Goal: Task Accomplishment & Management: Manage account settings

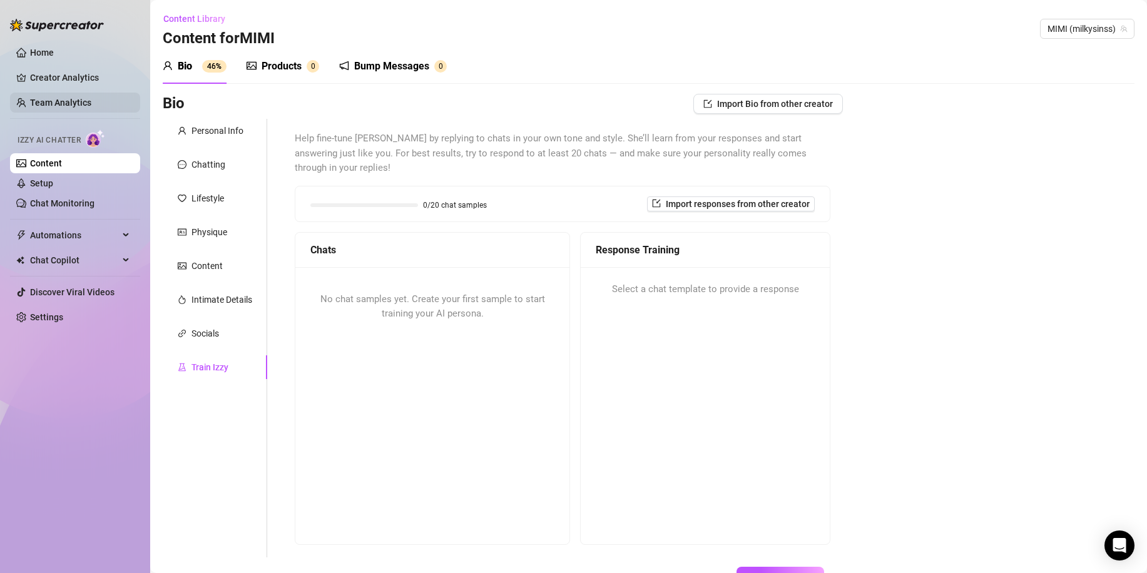
click at [62, 98] on link "Team Analytics" at bounding box center [60, 103] width 61 height 10
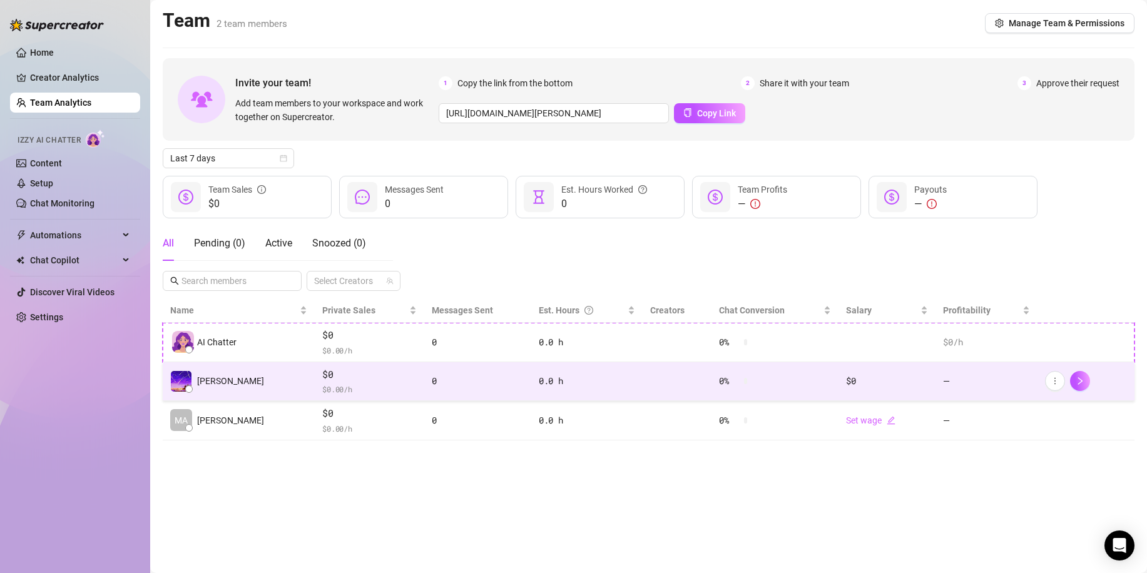
click at [372, 385] on span "$ 0.00 /h" at bounding box center [369, 389] width 94 height 13
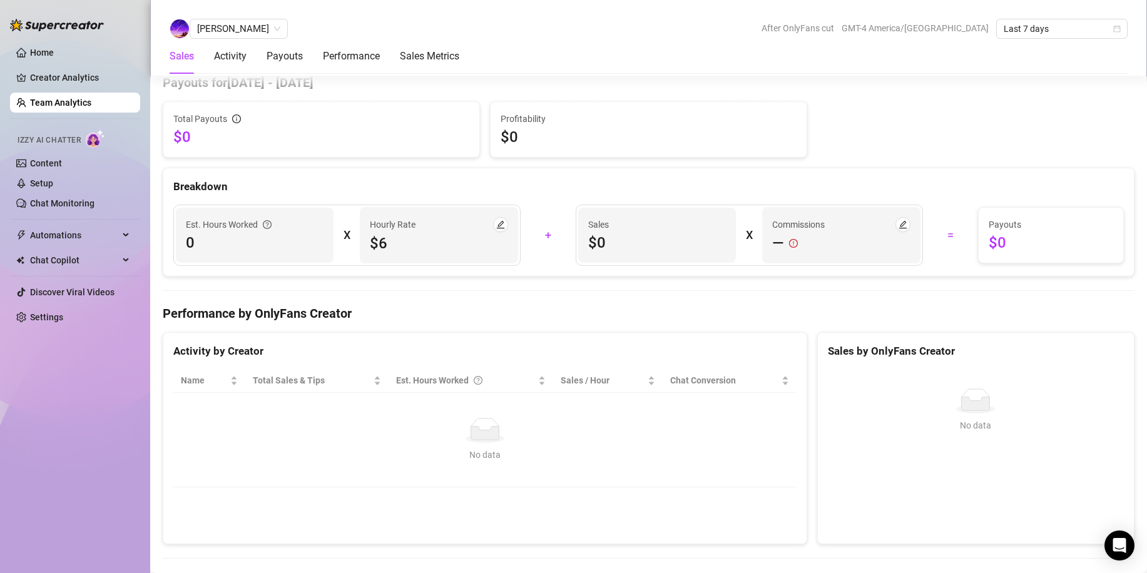
scroll to position [940, 0]
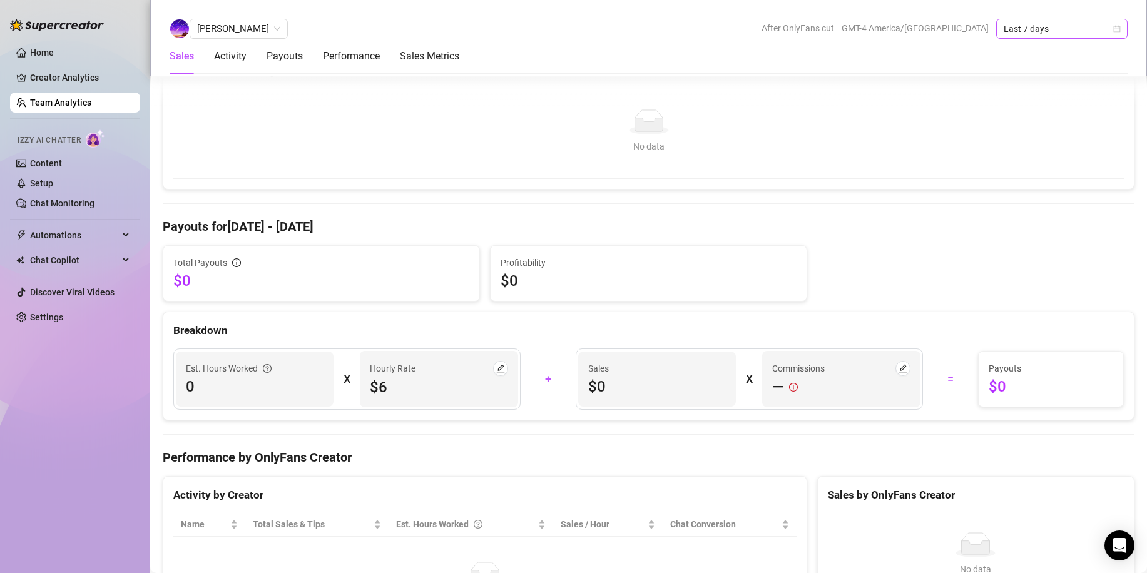
click at [1077, 31] on span "Last 7 days" at bounding box center [1062, 28] width 116 height 19
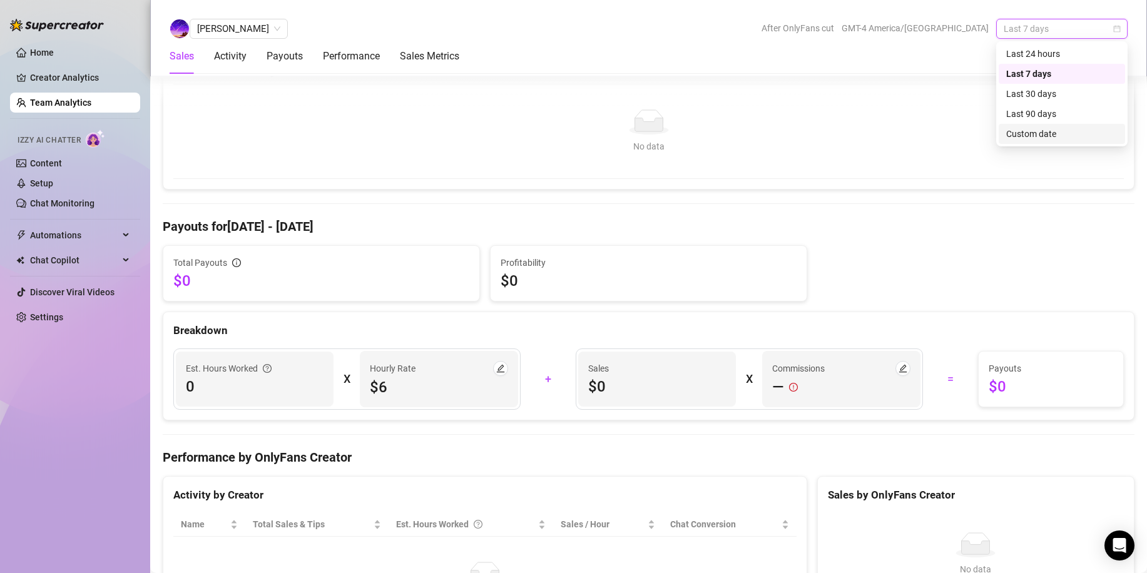
click at [1057, 128] on div "Custom date" at bounding box center [1061, 134] width 111 height 14
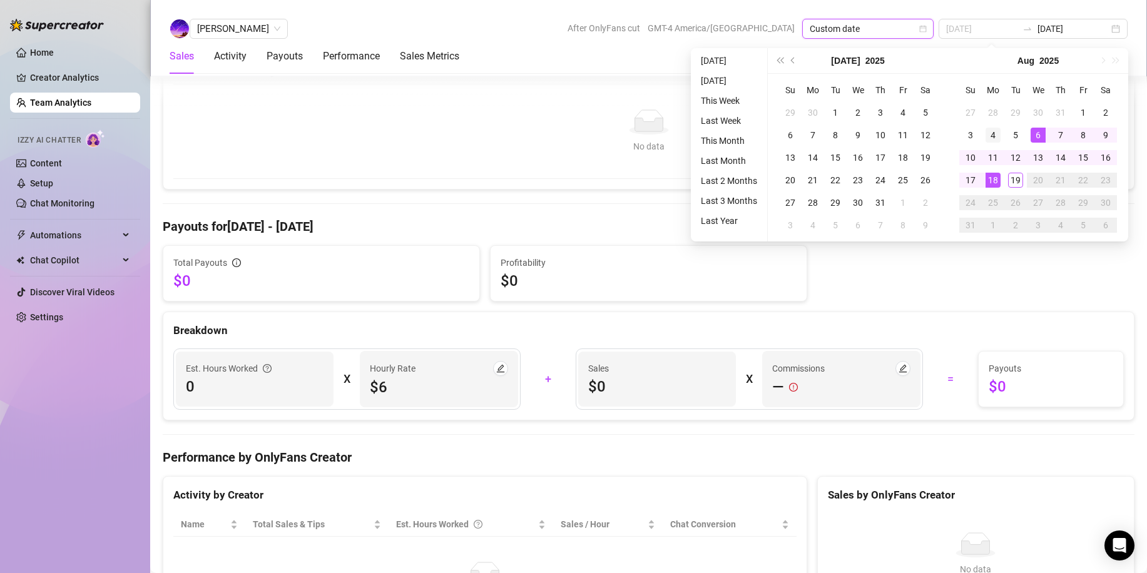
type input "[DATE]"
click at [997, 133] on div "4" at bounding box center [992, 135] width 15 height 15
type input "[DATE]"
click at [1011, 135] on div "5" at bounding box center [1015, 135] width 15 height 15
type input "[DATE]"
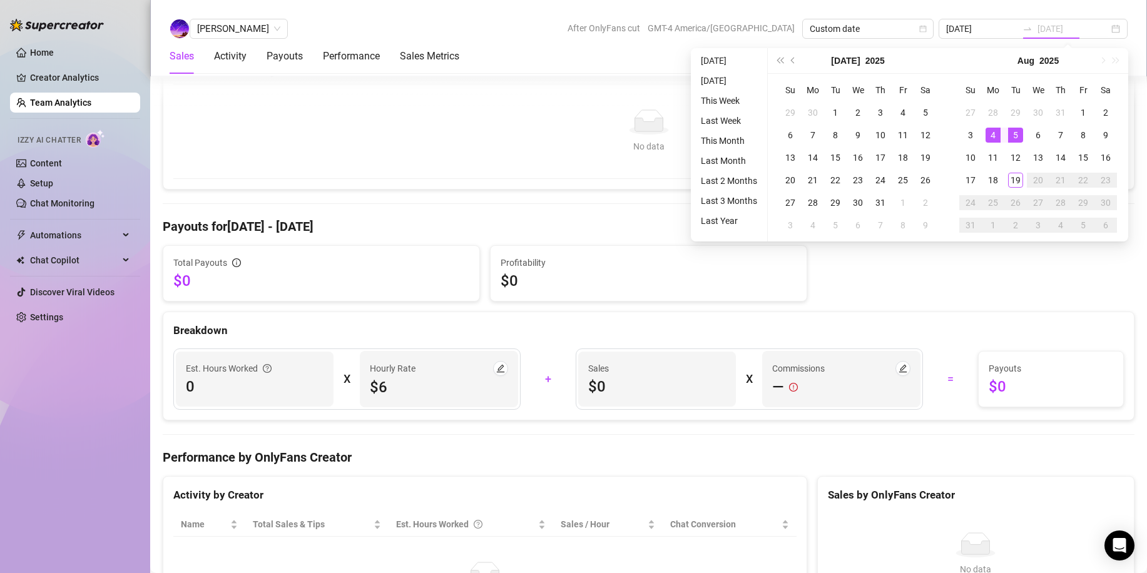
type input "[DATE]"
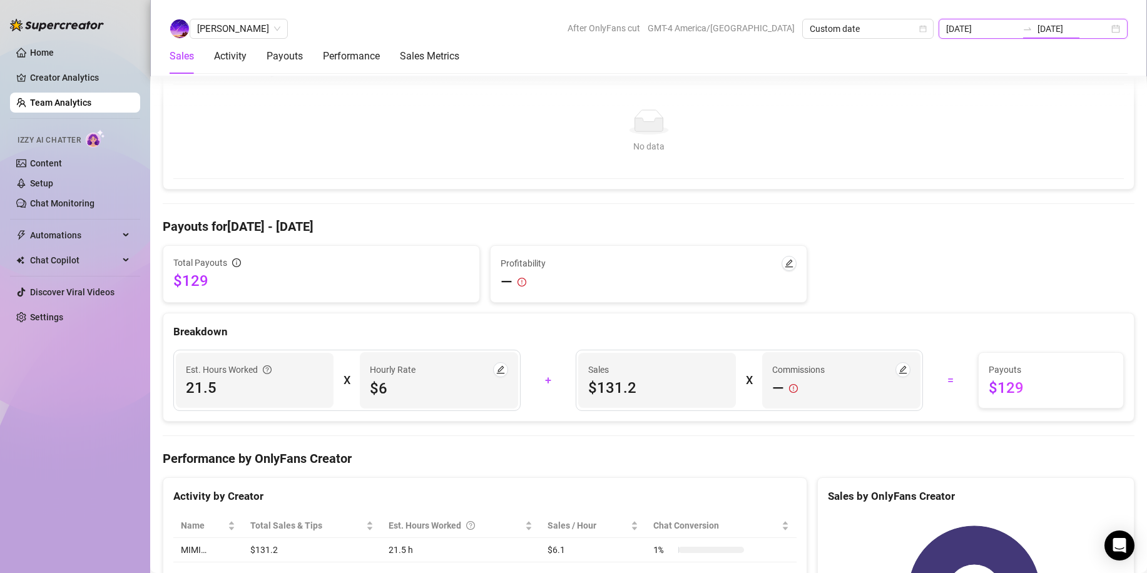
click at [1073, 32] on input "[DATE]" at bounding box center [1072, 29] width 71 height 14
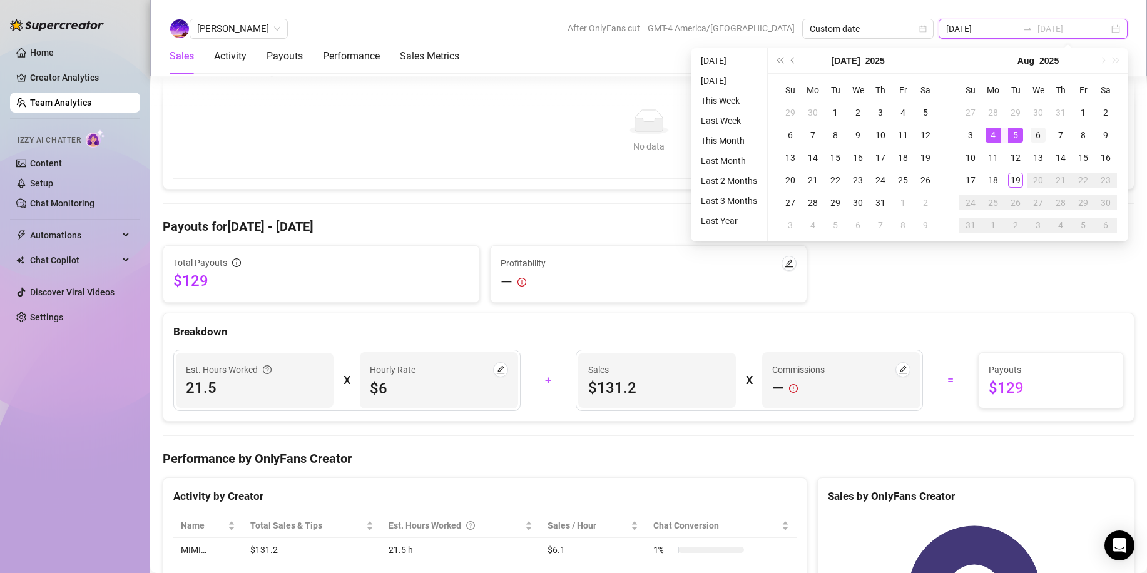
type input "[DATE]"
click at [1032, 135] on div "6" at bounding box center [1037, 135] width 15 height 15
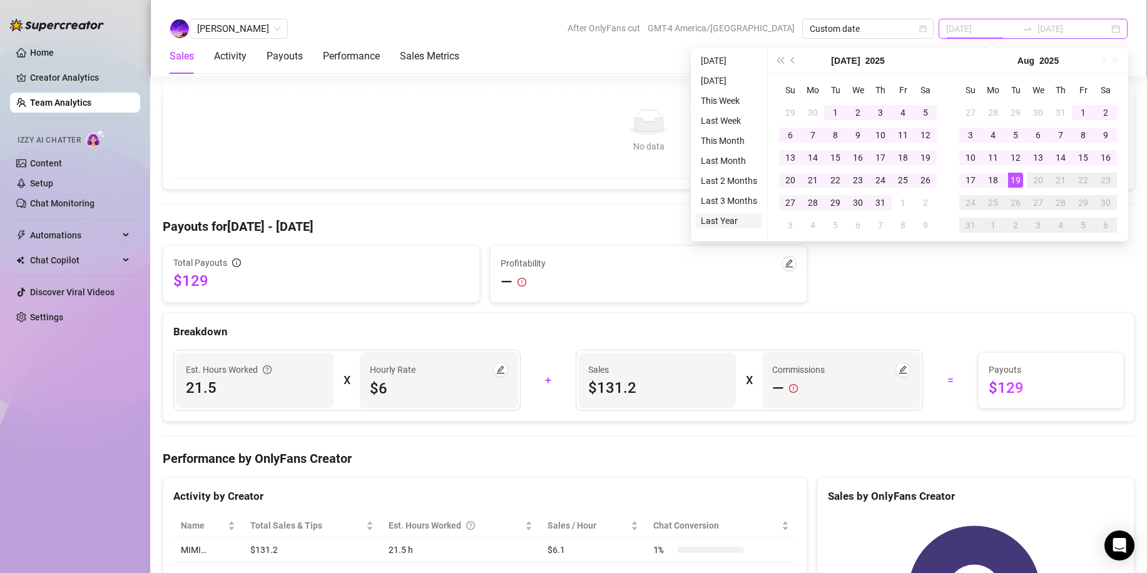
type input "[DATE]"
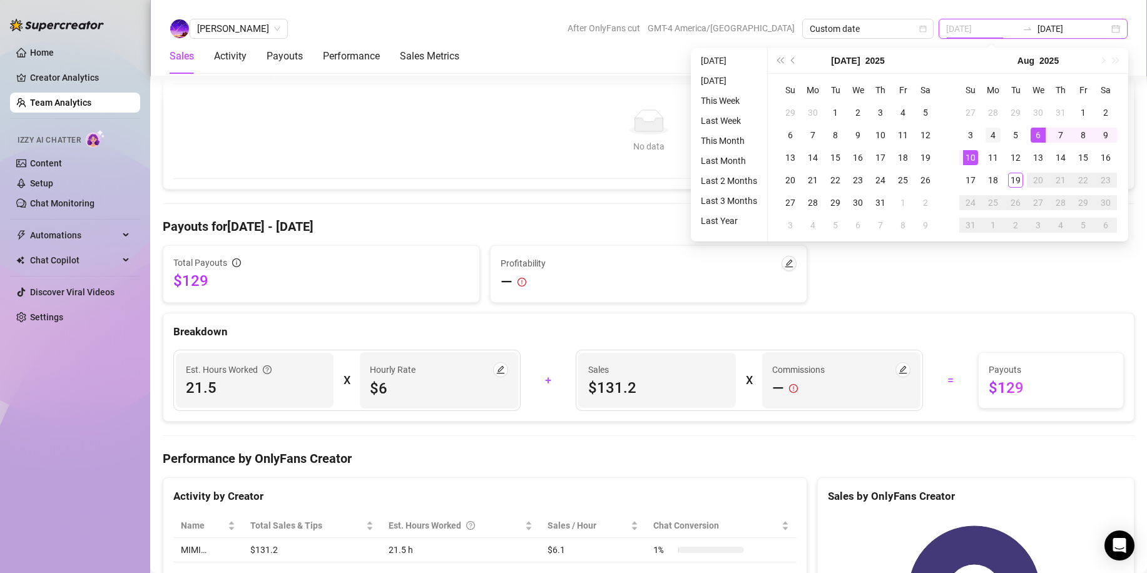
type input "[DATE]"
click at [991, 134] on div "4" at bounding box center [992, 135] width 15 height 15
type input "[DATE]"
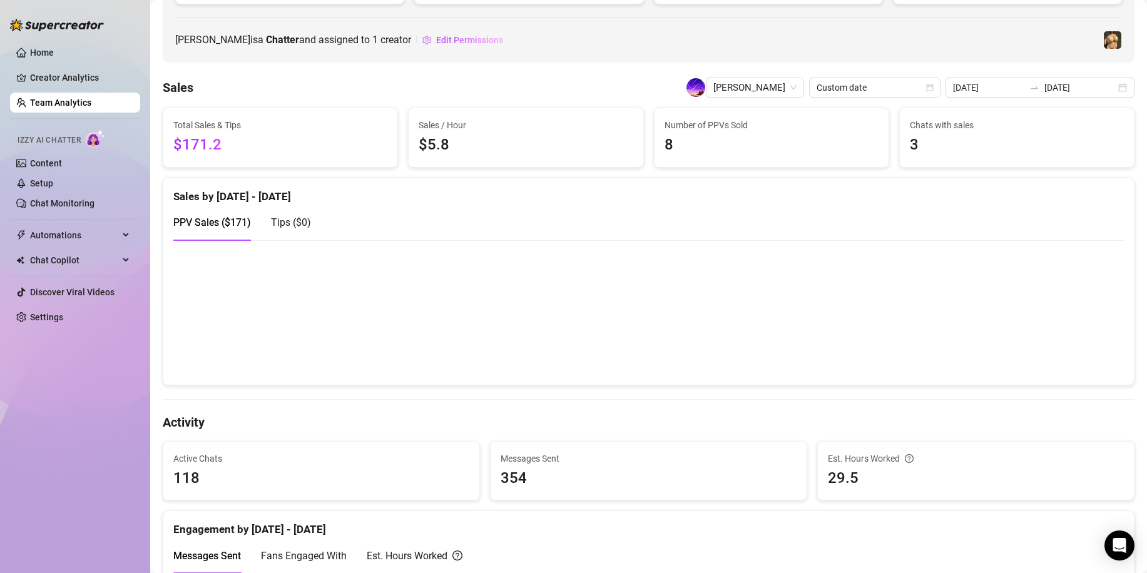
scroll to position [182, 0]
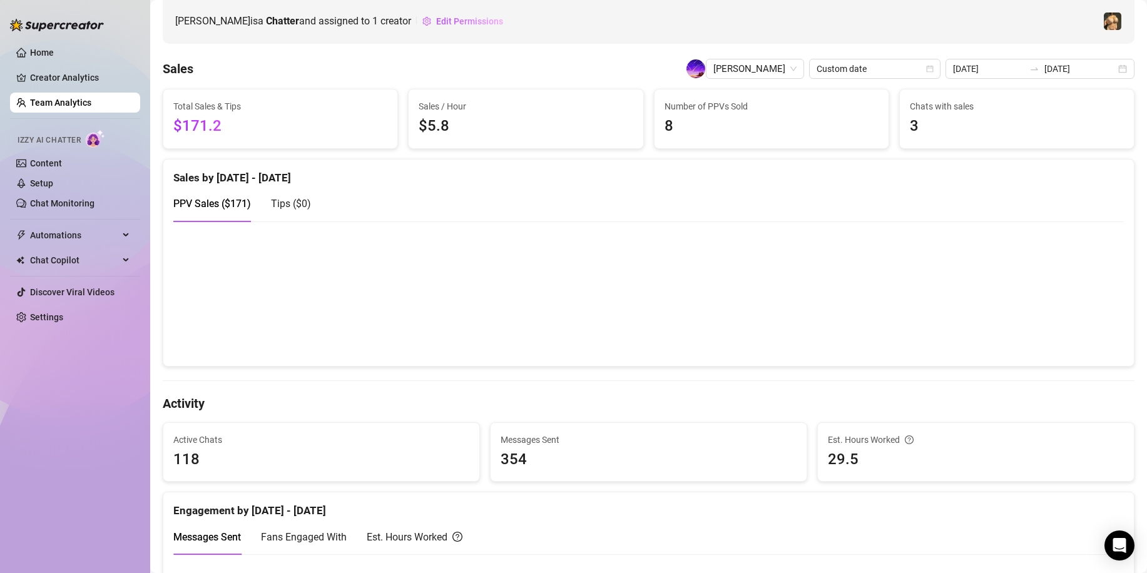
click at [355, 308] on canvas at bounding box center [643, 293] width 941 height 125
click at [44, 161] on link "Content" at bounding box center [46, 163] width 32 height 10
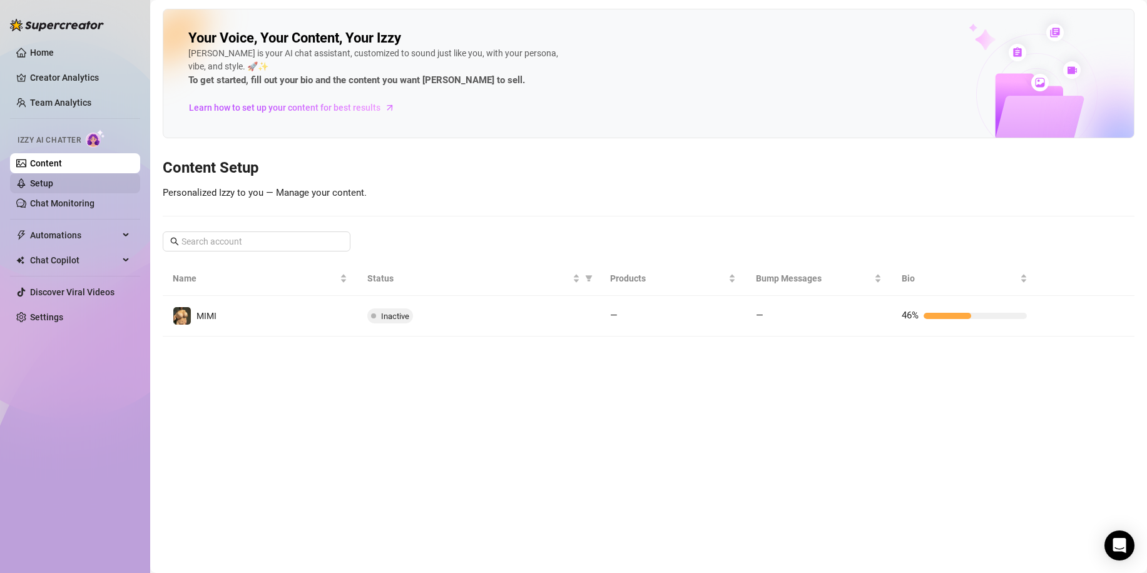
click at [53, 182] on link "Setup" at bounding box center [41, 183] width 23 height 10
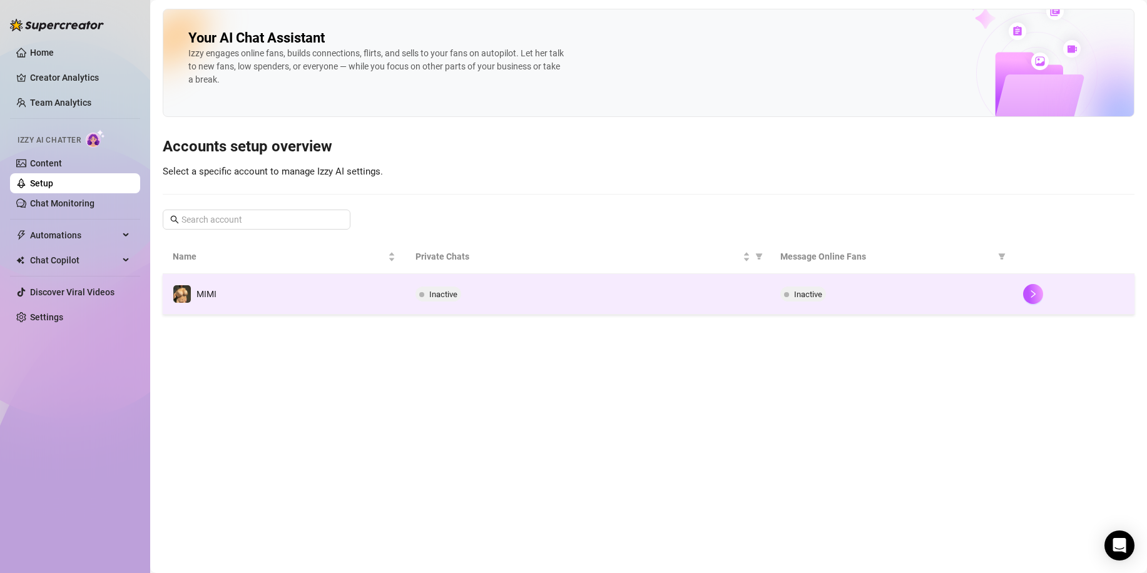
click at [390, 305] on td "MIMI" at bounding box center [284, 294] width 243 height 41
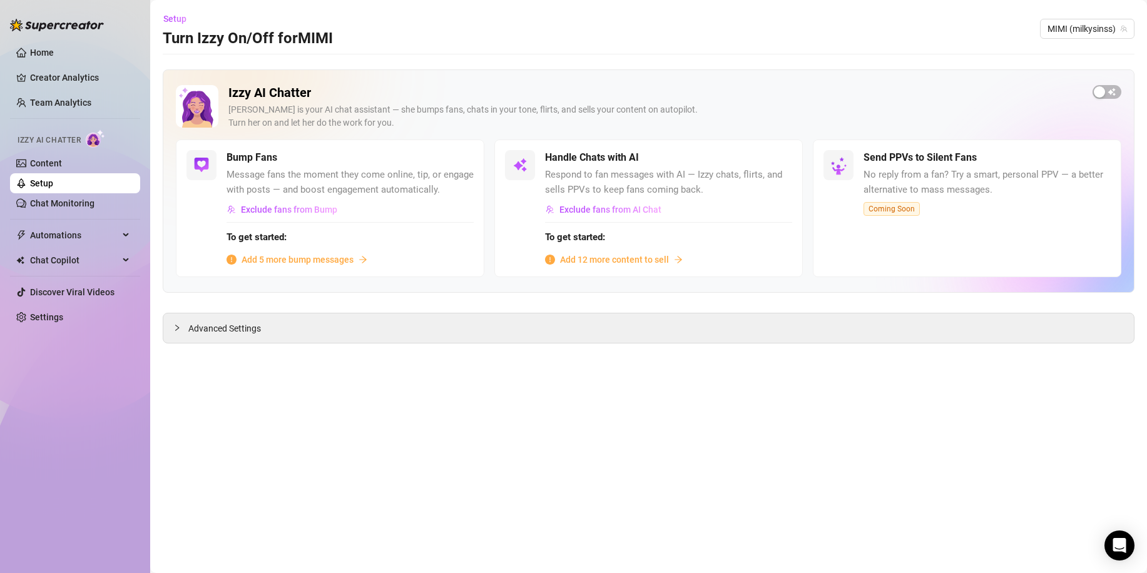
click at [581, 235] on strong "To get started:" at bounding box center [575, 236] width 60 height 11
click at [541, 170] on div "Handle Chats with AI Respond to fan messages with AI — Izzy chats, flirts, and …" at bounding box center [648, 209] width 308 height 138
click at [521, 156] on div at bounding box center [520, 165] width 30 height 30
click at [368, 327] on div "Advanced Settings" at bounding box center [648, 327] width 970 height 29
click at [180, 327] on div at bounding box center [180, 328] width 15 height 14
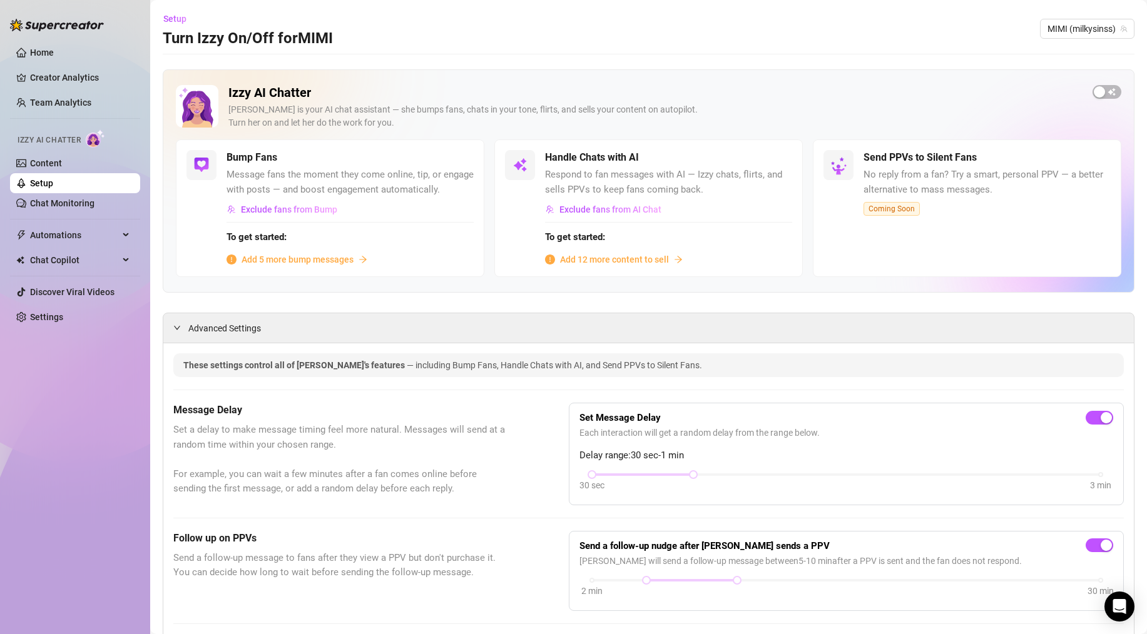
click at [611, 256] on span "Add 12 more content to sell" at bounding box center [614, 260] width 109 height 14
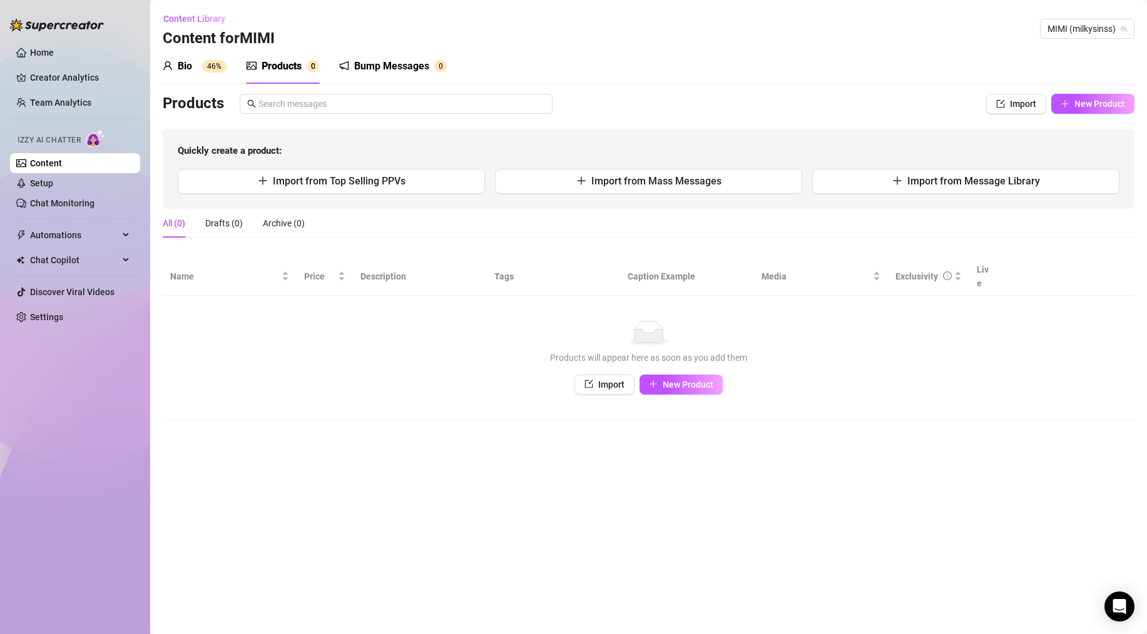
click at [192, 64] on div "Bio 46%" at bounding box center [195, 66] width 64 height 15
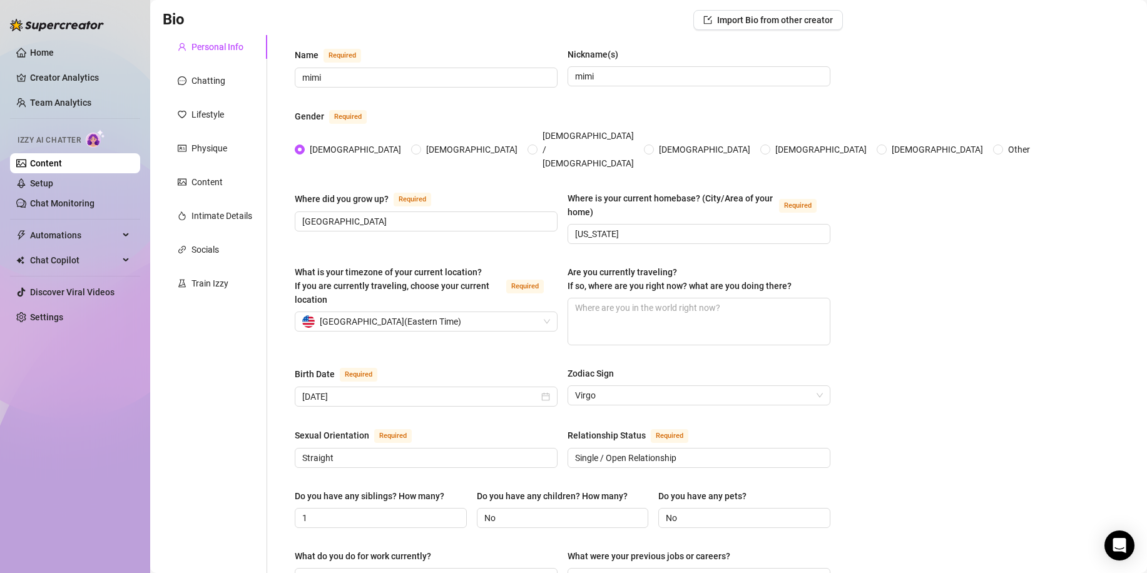
scroll to position [92, 0]
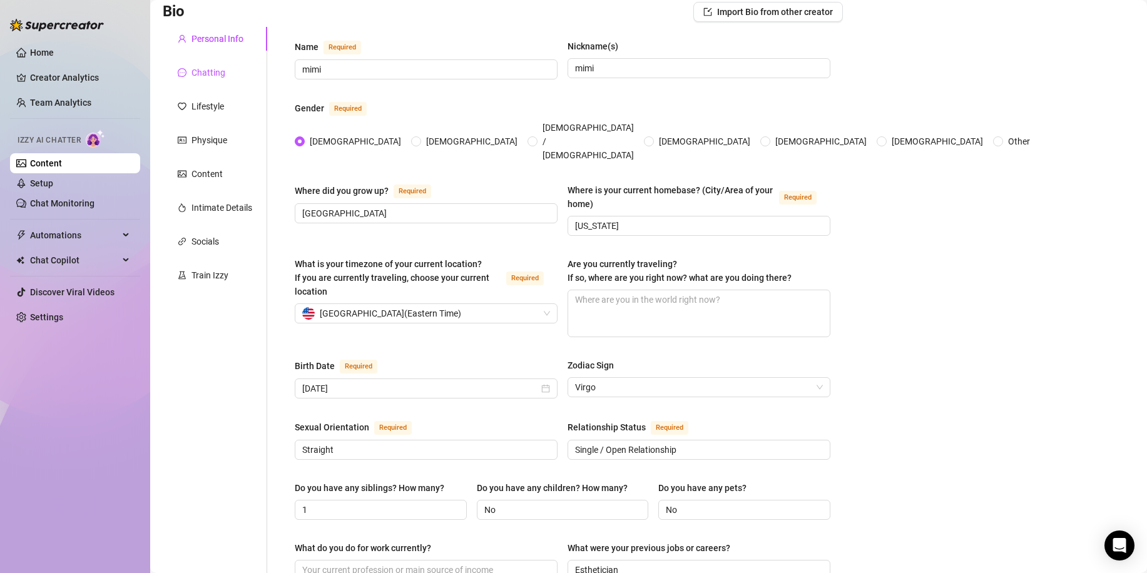
click at [223, 72] on div "Chatting" at bounding box center [208, 73] width 34 height 14
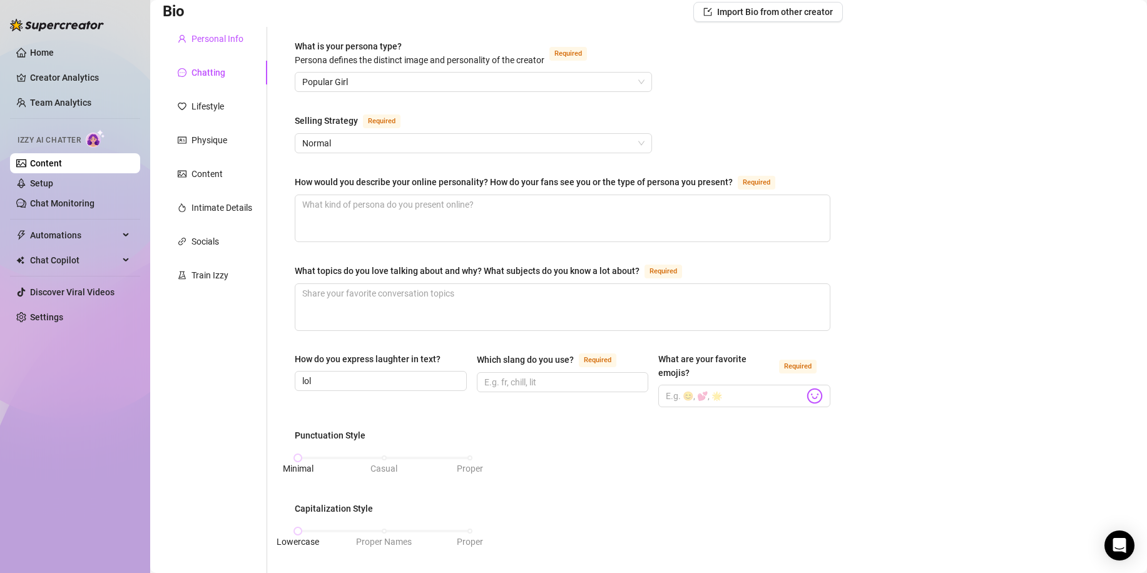
click at [205, 42] on div "Personal Info" at bounding box center [217, 39] width 52 height 14
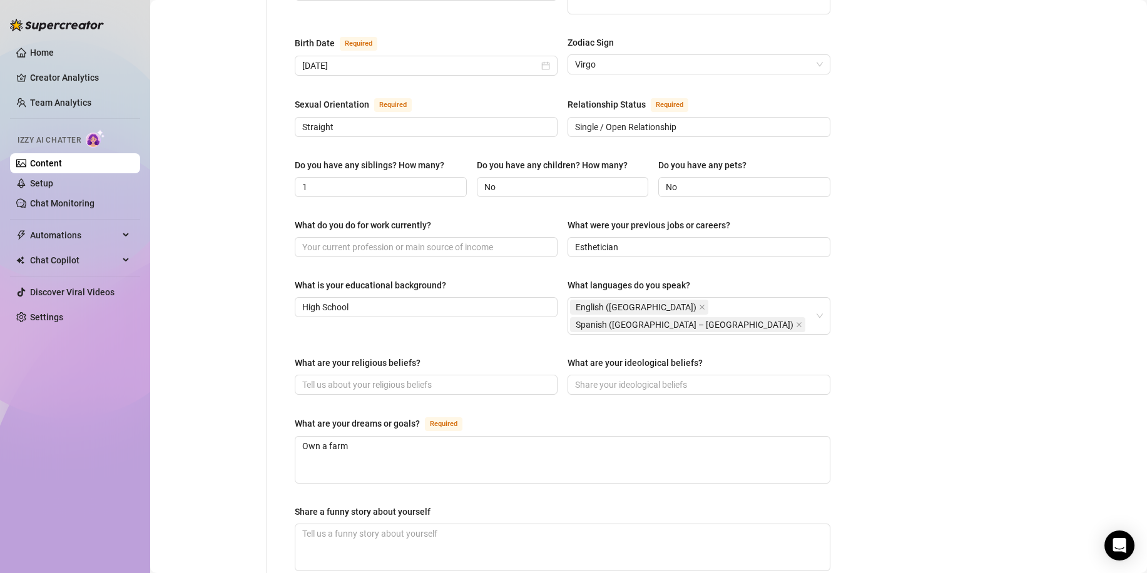
scroll to position [0, 0]
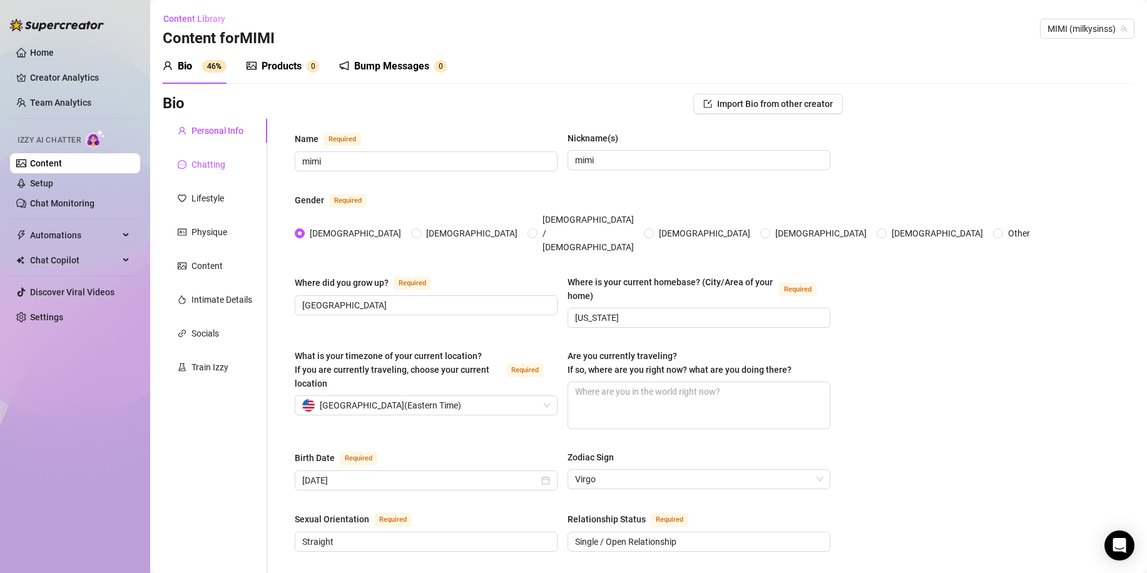
click at [208, 161] on div "Chatting" at bounding box center [208, 165] width 34 height 14
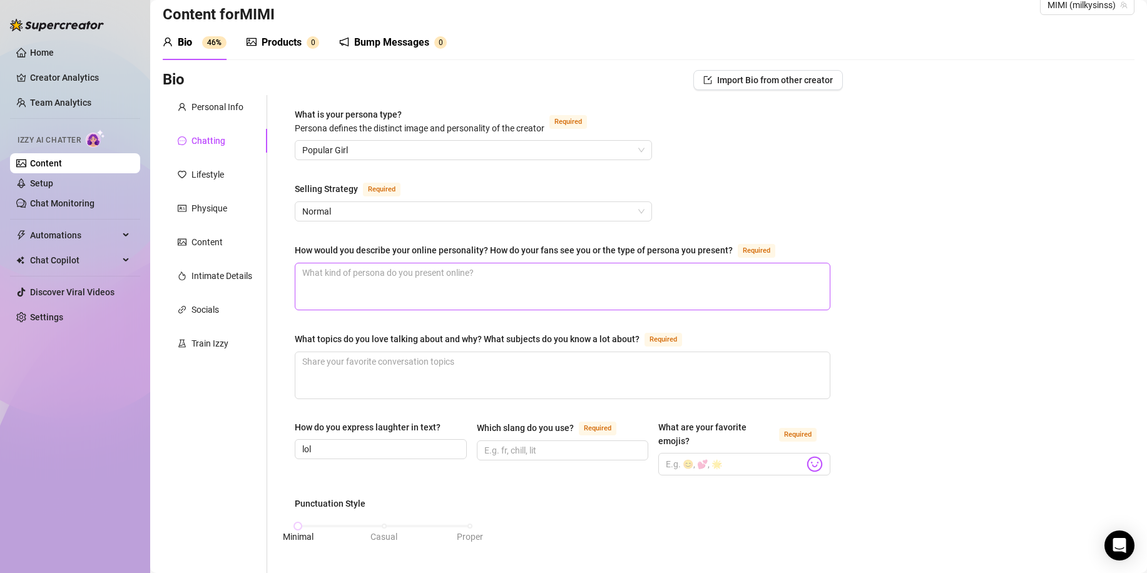
scroll to position [34, 0]
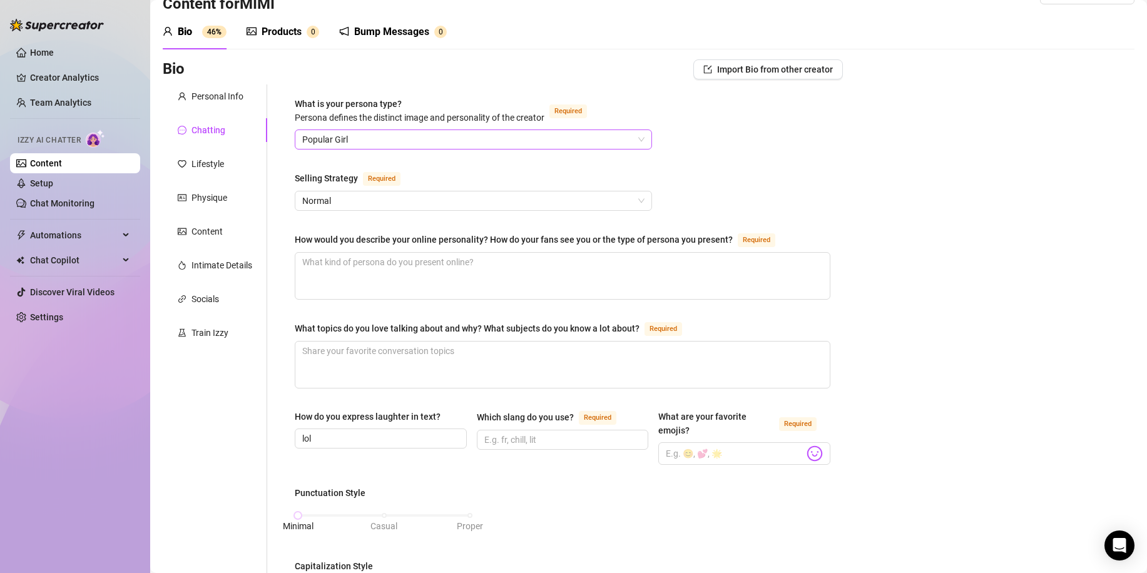
click at [638, 143] on span "Popular Girl" at bounding box center [473, 139] width 342 height 19
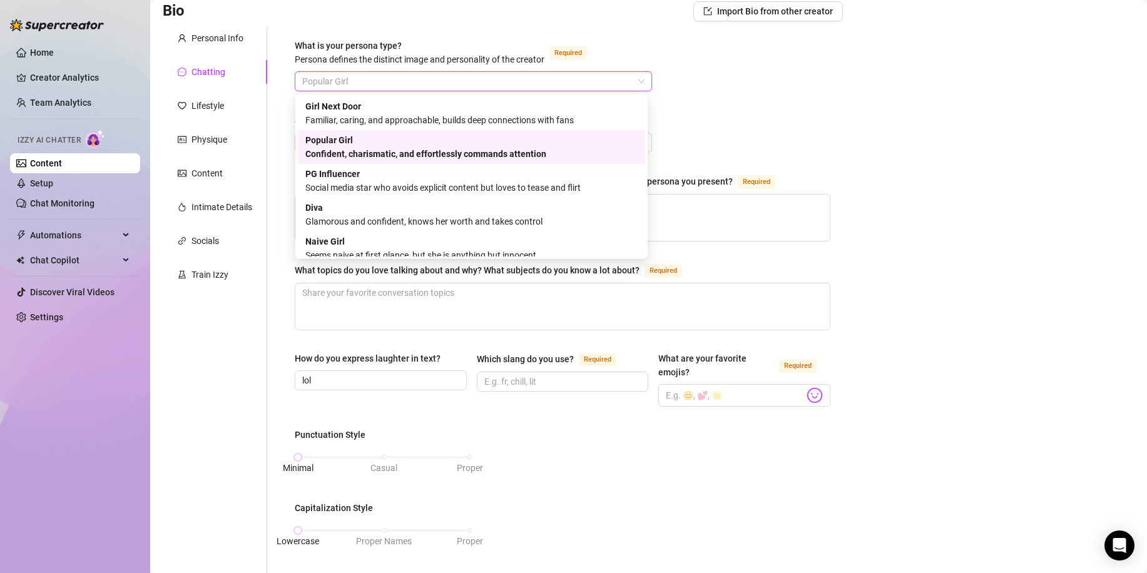
scroll to position [95, 0]
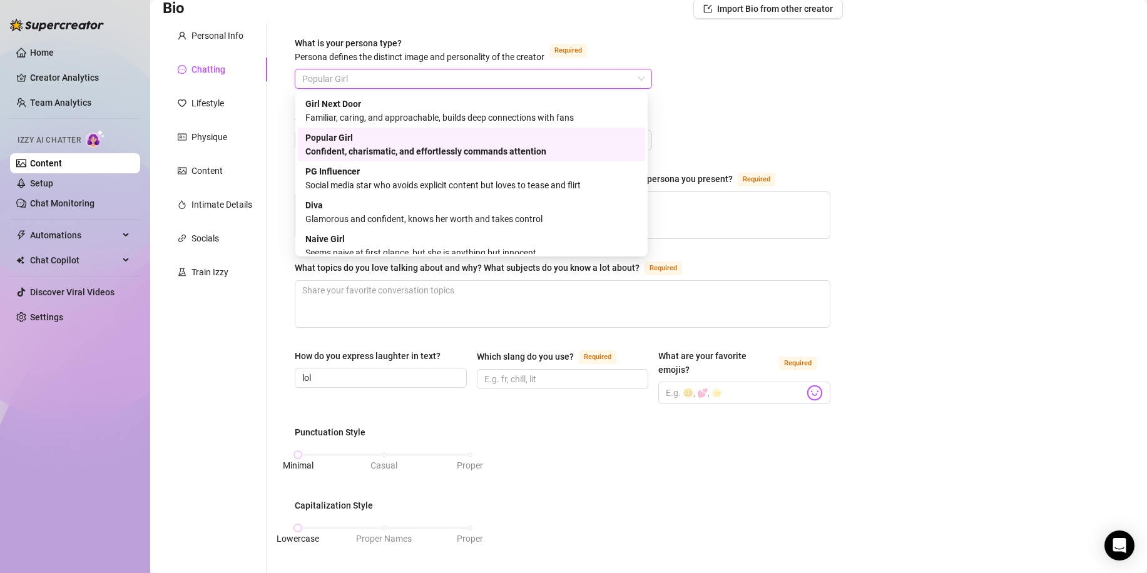
click at [766, 111] on div "What is your persona type? [PERSON_NAME] defines the distinct image and persona…" at bounding box center [563, 504] width 536 height 937
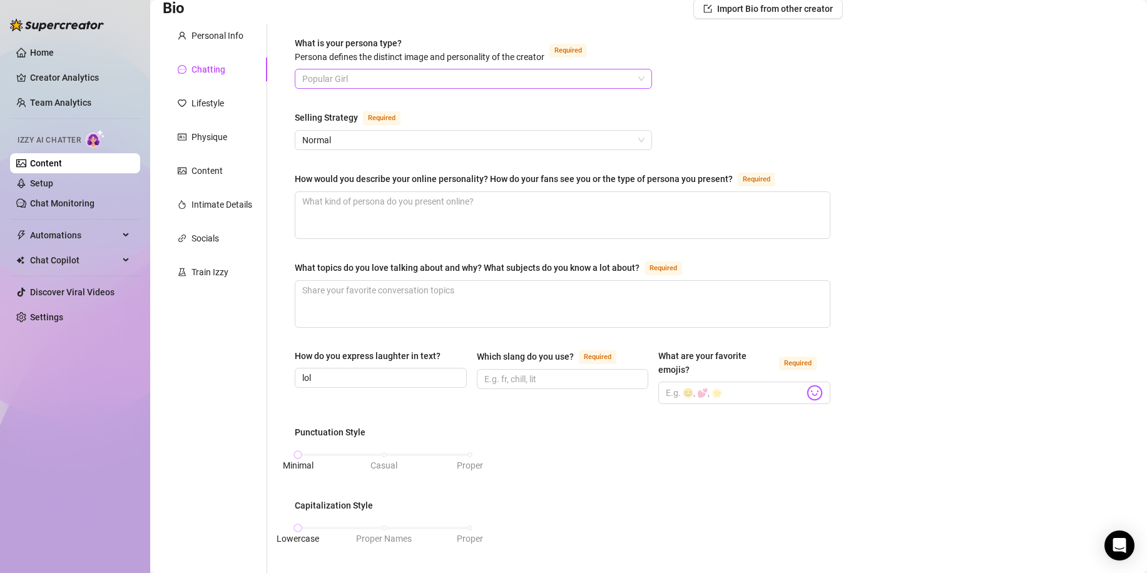
click at [372, 76] on span "Popular Girl" at bounding box center [473, 78] width 342 height 19
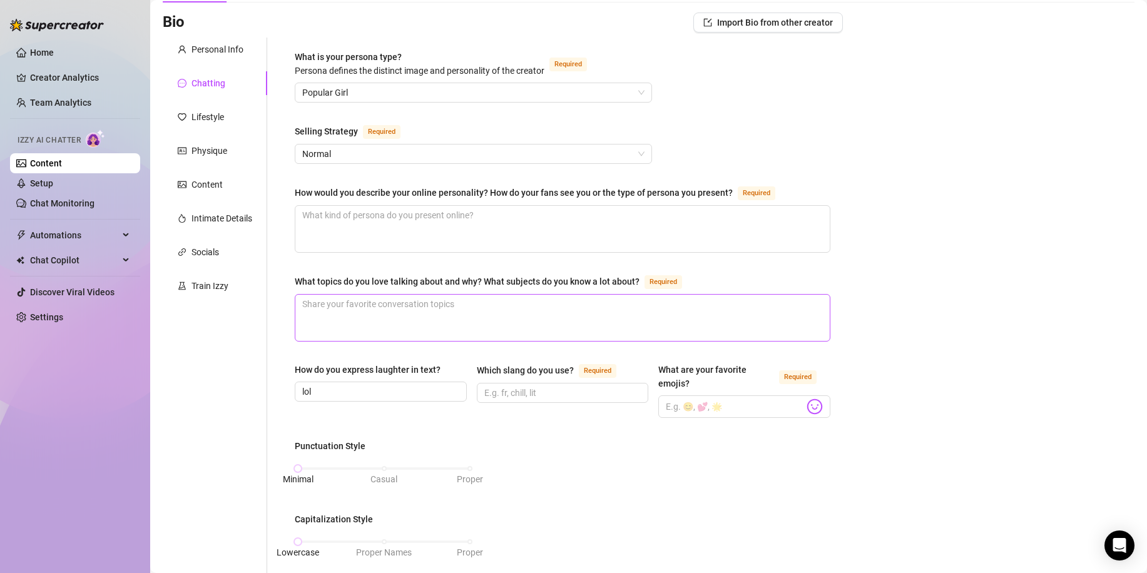
scroll to position [0, 0]
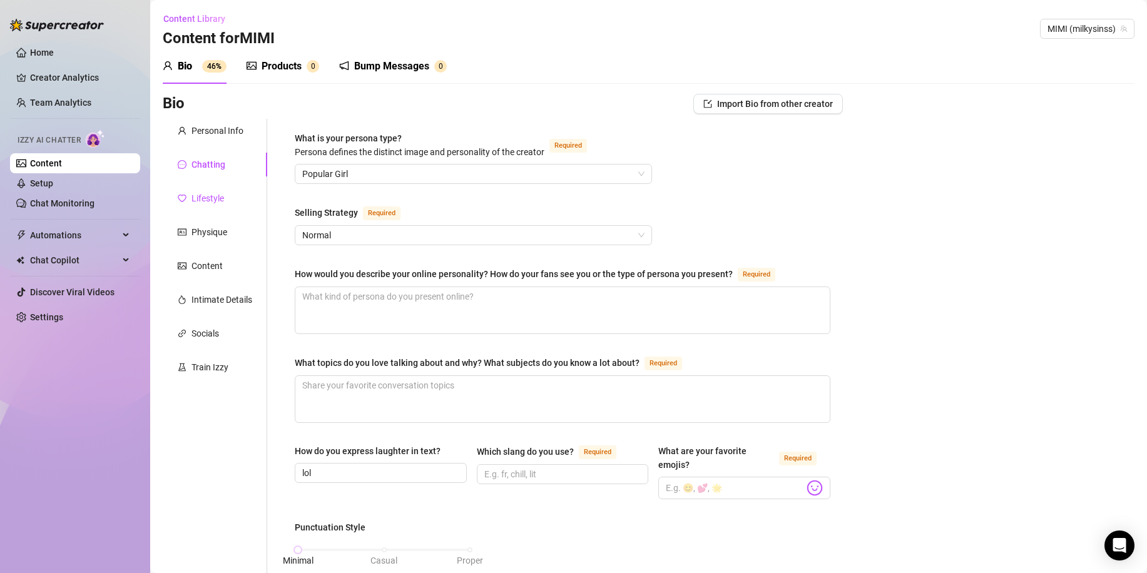
click at [201, 203] on div "Lifestyle" at bounding box center [207, 198] width 33 height 14
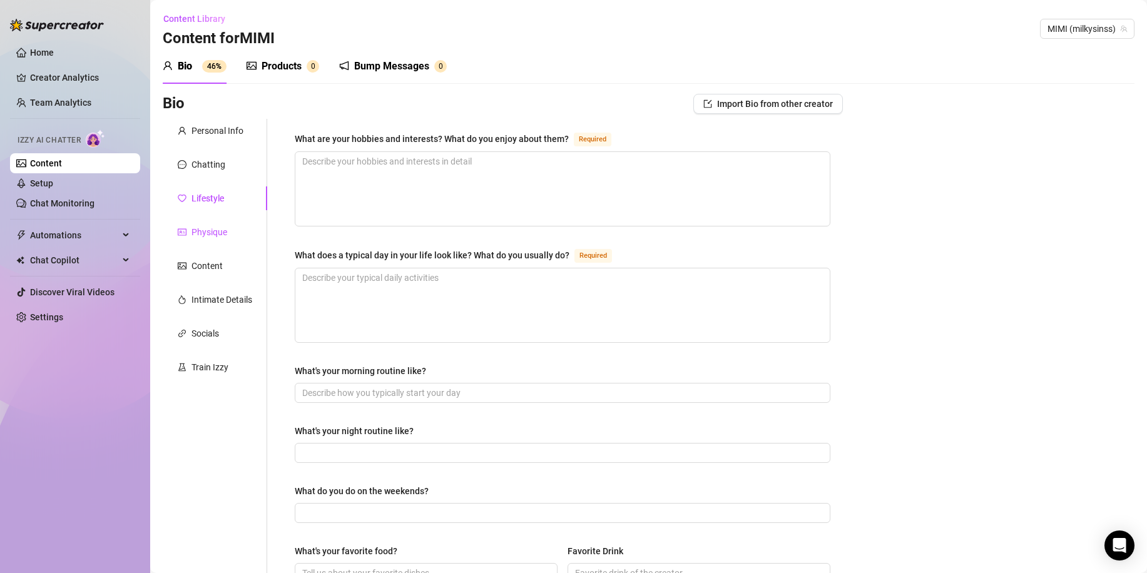
click at [218, 234] on div "Physique" at bounding box center [209, 232] width 36 height 14
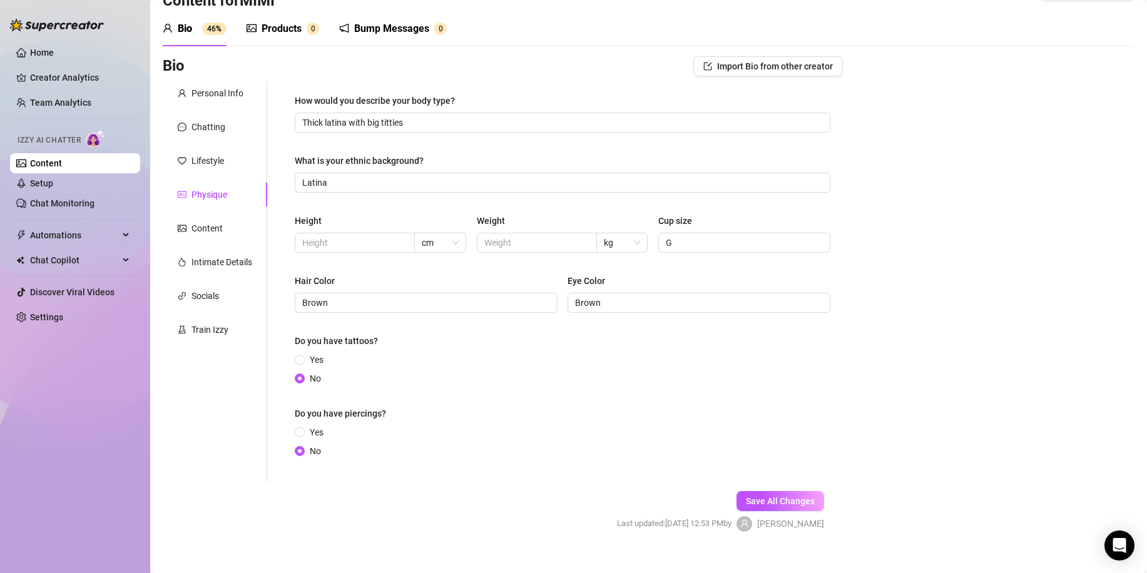
scroll to position [56, 0]
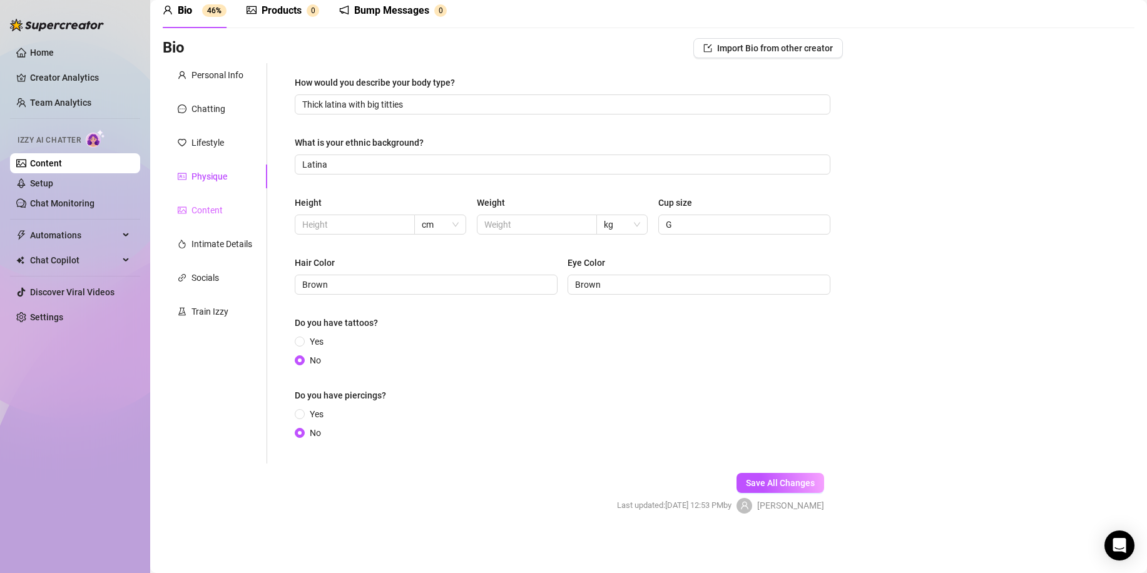
click at [210, 218] on div "Content" at bounding box center [215, 210] width 104 height 24
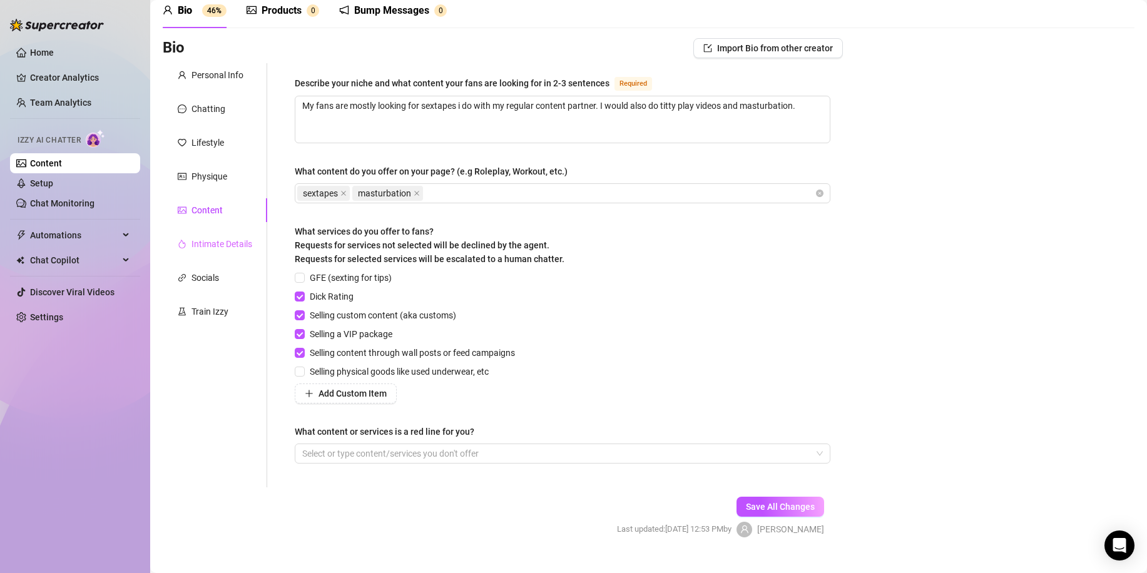
click at [245, 254] on div "Intimate Details" at bounding box center [215, 244] width 104 height 24
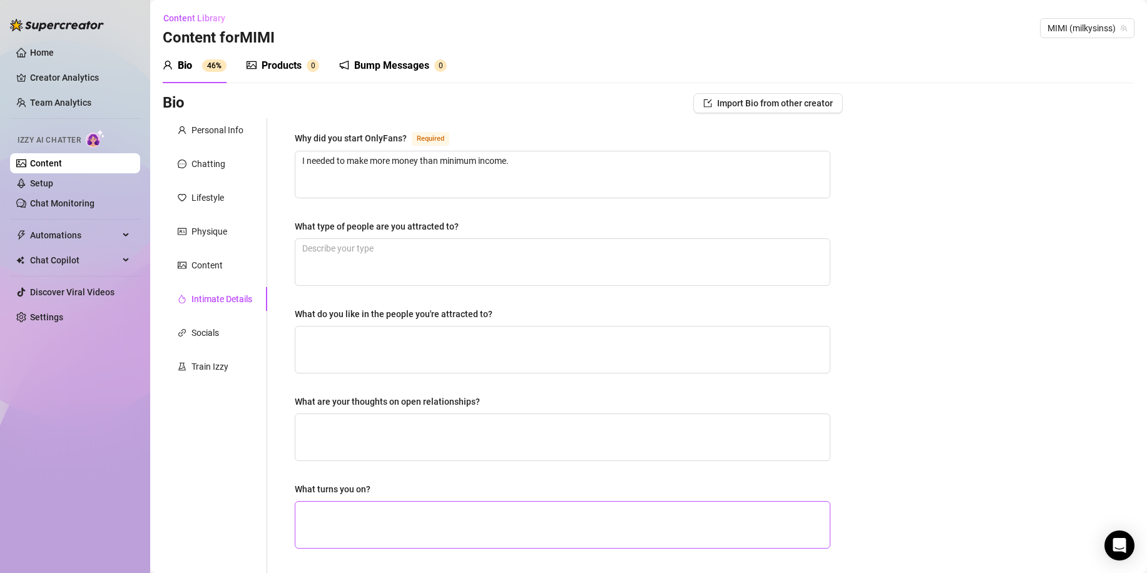
scroll to position [0, 0]
click at [204, 328] on div "Socials" at bounding box center [205, 334] width 28 height 14
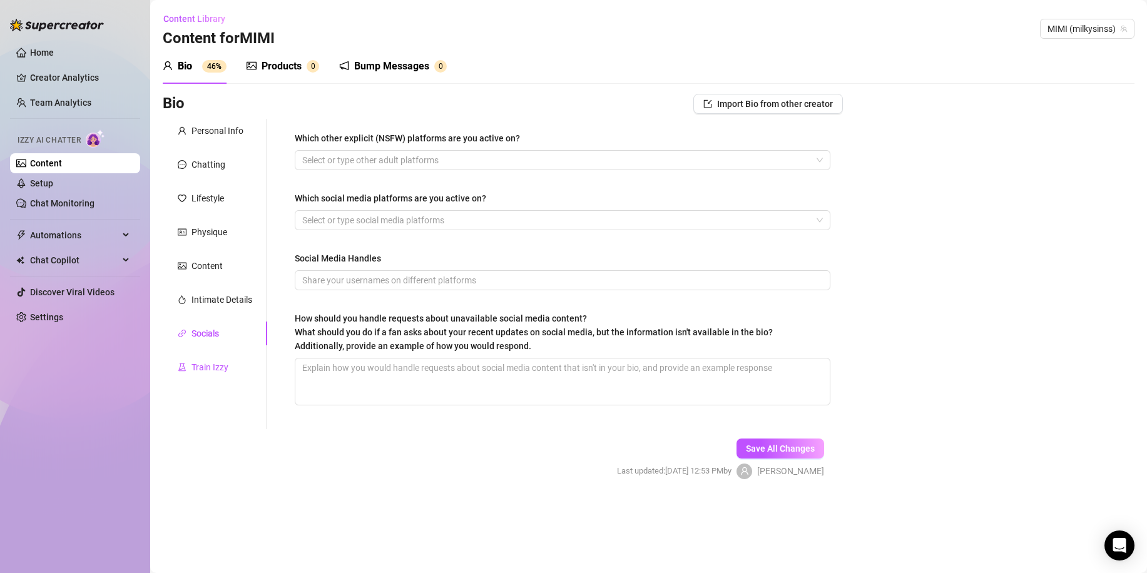
click at [205, 362] on div "Train Izzy" at bounding box center [209, 367] width 37 height 14
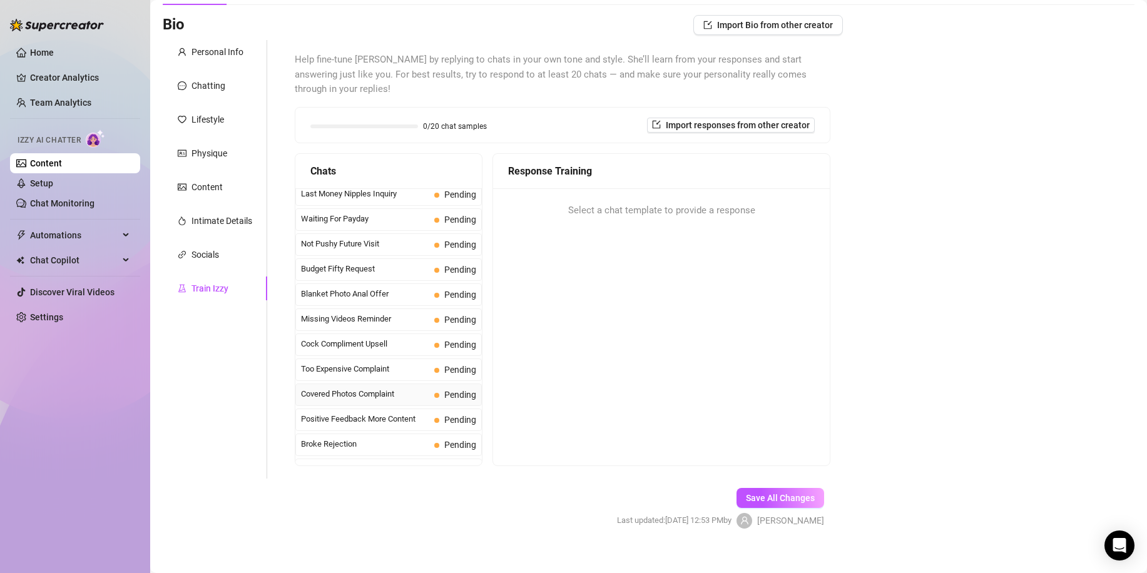
scroll to position [13, 0]
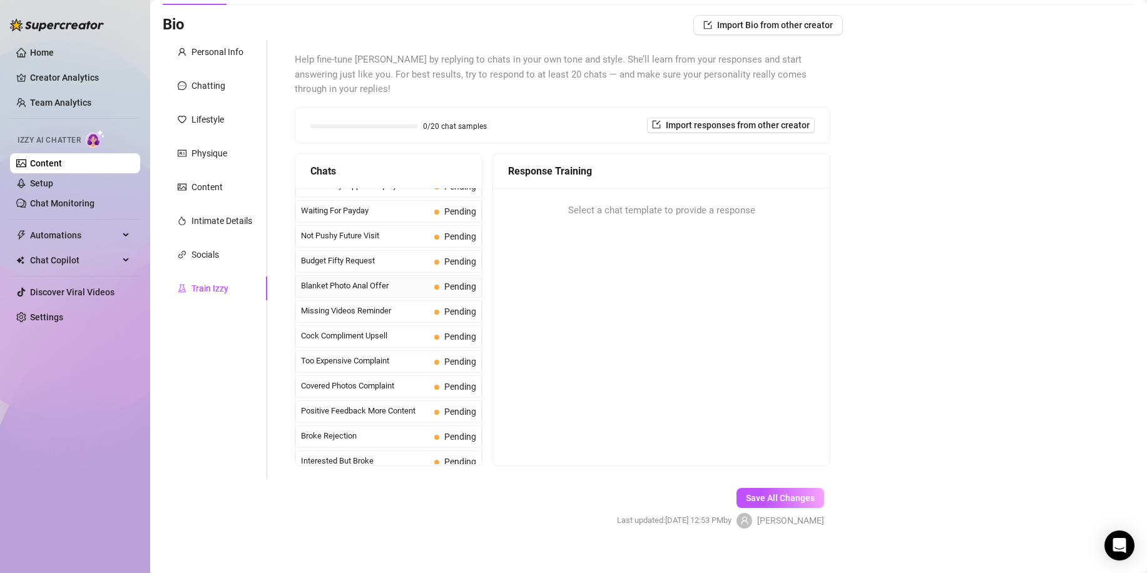
click at [408, 280] on span "Blanket Photo Anal Offer" at bounding box center [365, 286] width 128 height 13
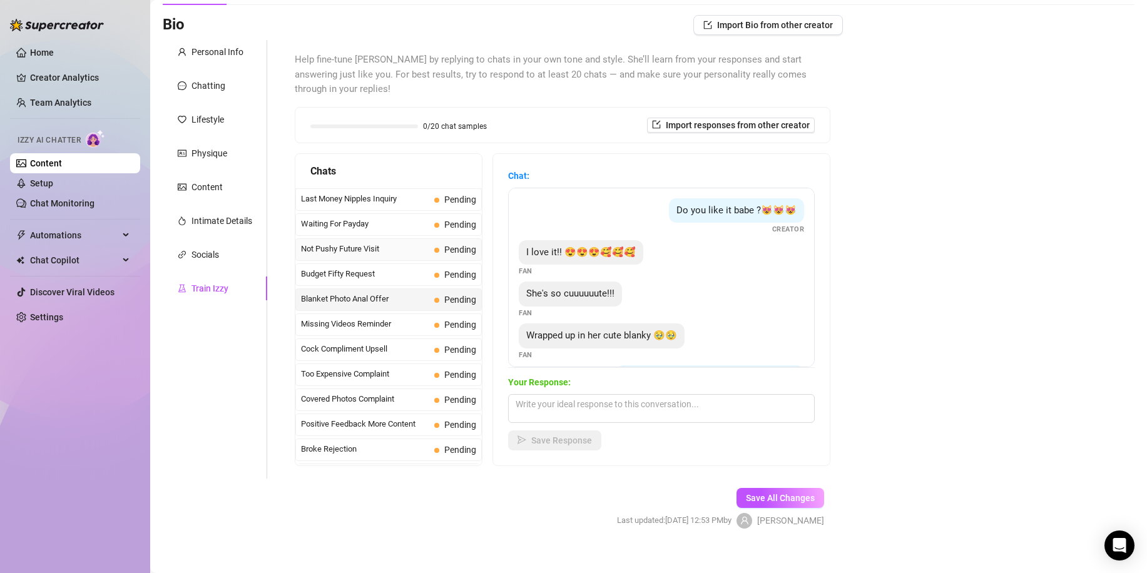
scroll to position [0, 0]
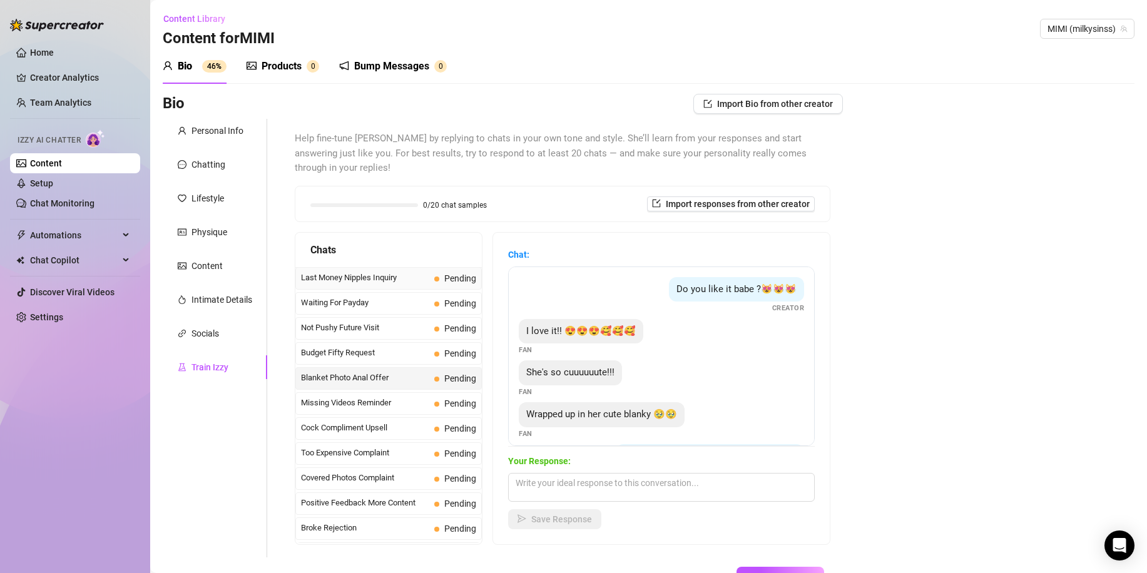
click at [390, 271] on div "Last Money Nipples Inquiry Pending" at bounding box center [388, 278] width 186 height 23
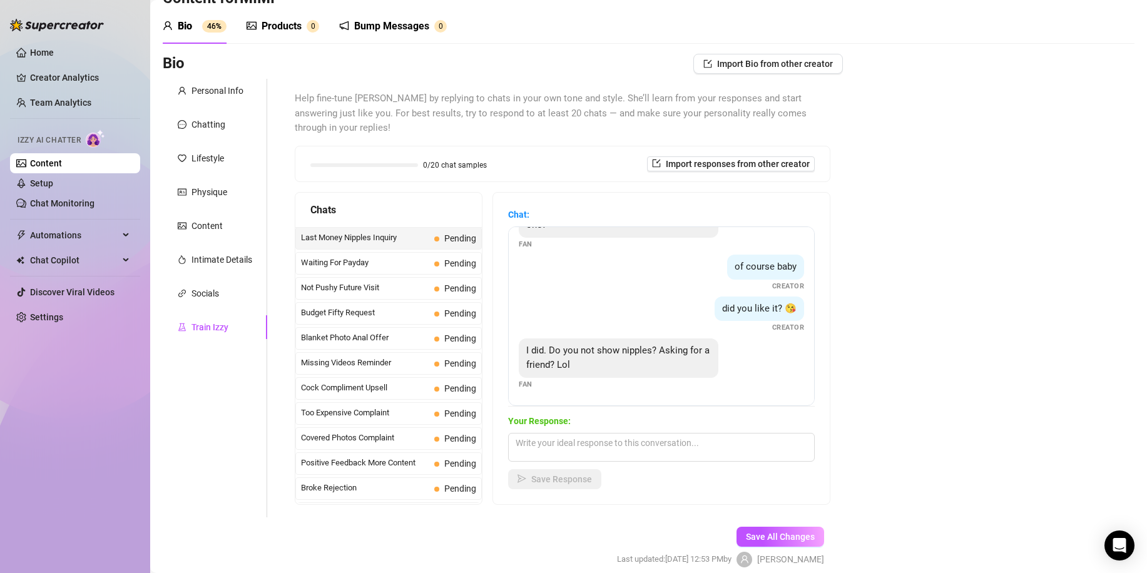
scroll to position [79, 0]
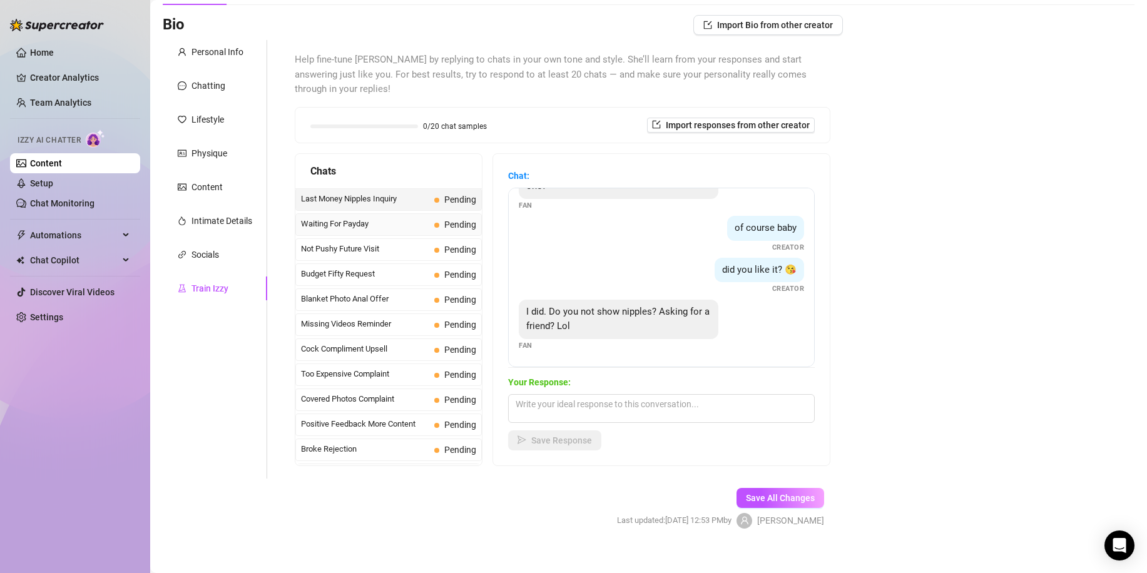
click at [384, 218] on span "Waiting For Payday" at bounding box center [365, 224] width 128 height 13
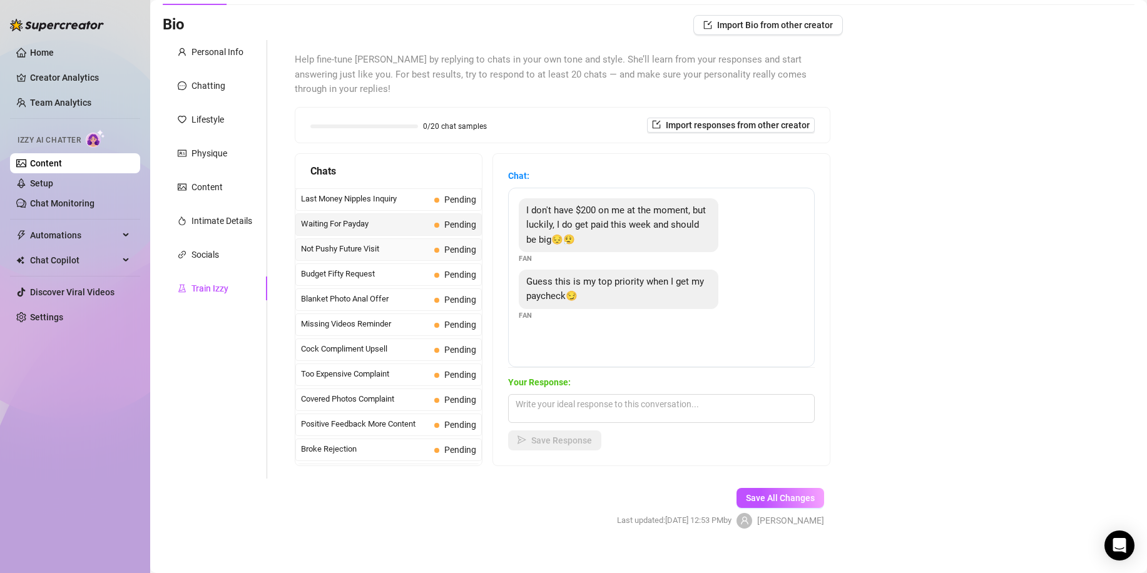
scroll to position [57, 0]
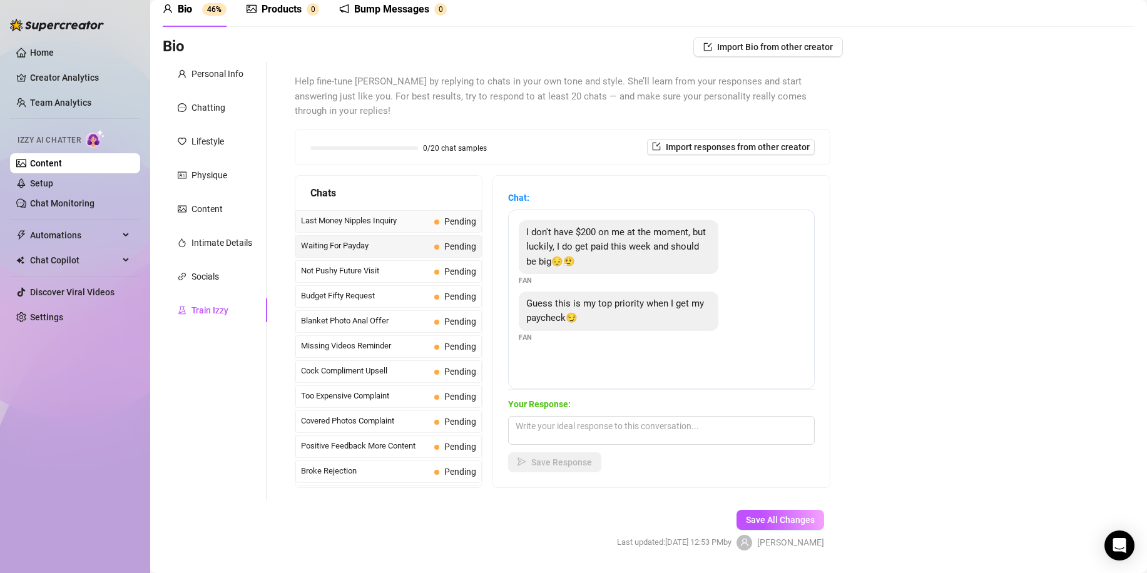
click at [390, 215] on span "Last Money Nipples Inquiry" at bounding box center [365, 221] width 128 height 13
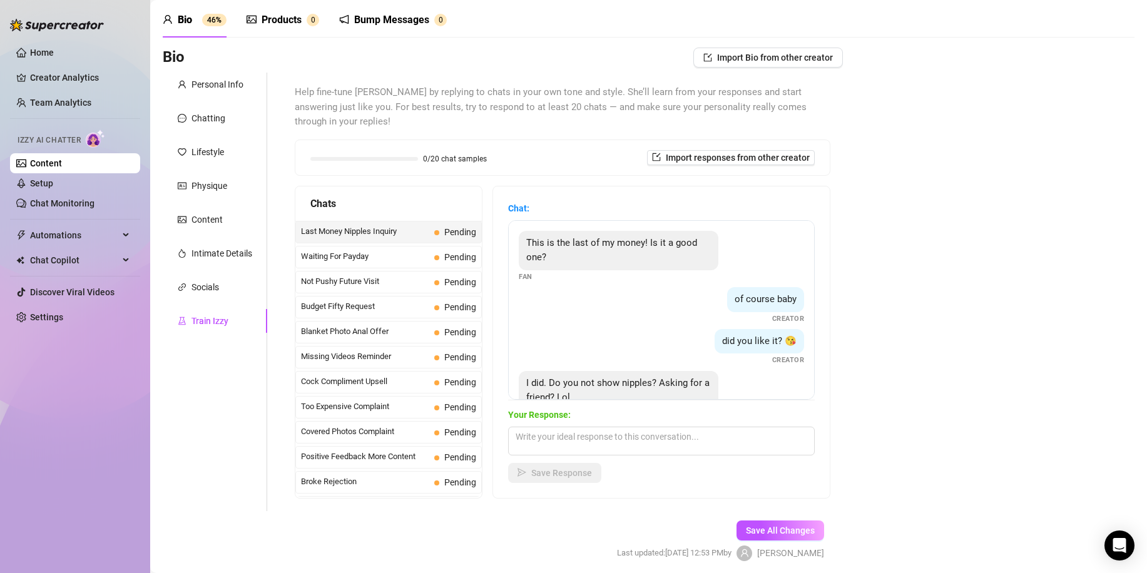
scroll to position [48, 0]
click at [343, 248] on span "Waiting For Payday" at bounding box center [365, 254] width 128 height 13
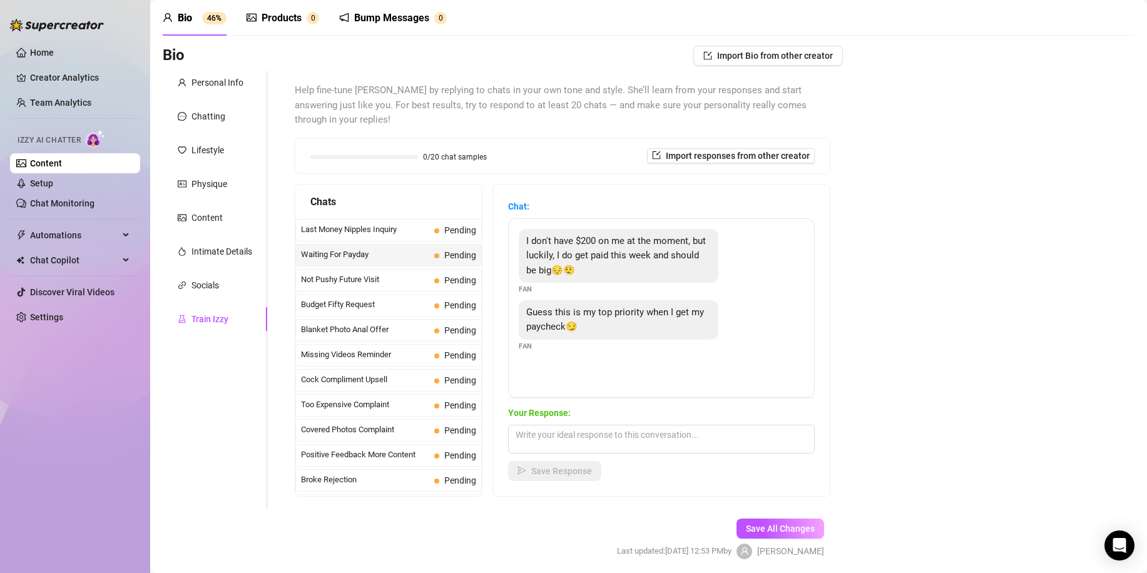
click at [1085, 257] on div "Bio Import Bio from other creator Personal Info Chatting Lifestyle Physique Con…" at bounding box center [649, 314] width 972 height 536
click at [362, 273] on span "Not Pushy Future Visit" at bounding box center [365, 279] width 128 height 13
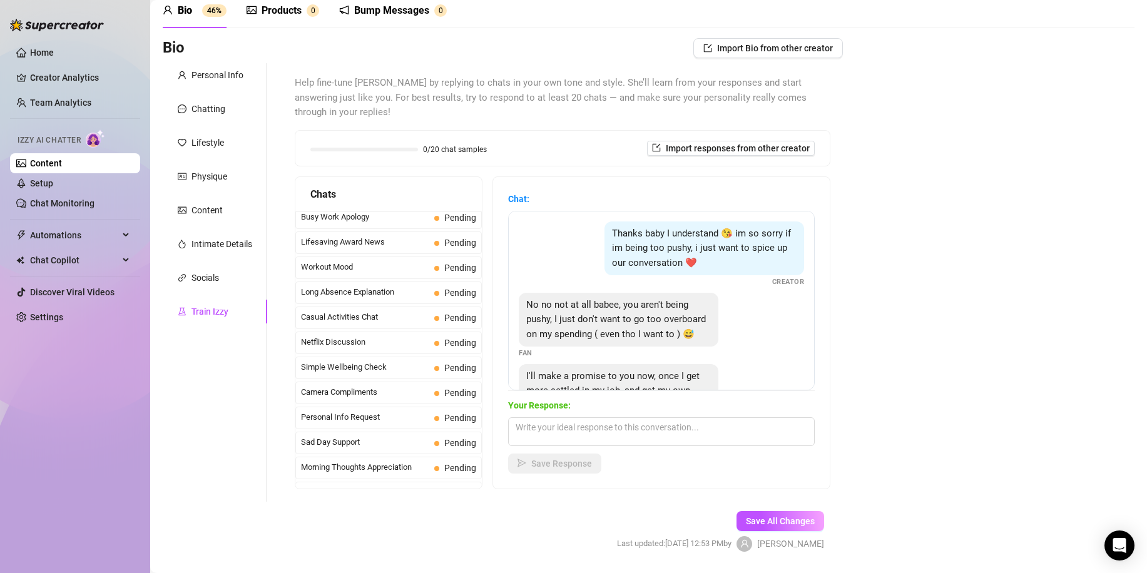
scroll to position [0, 0]
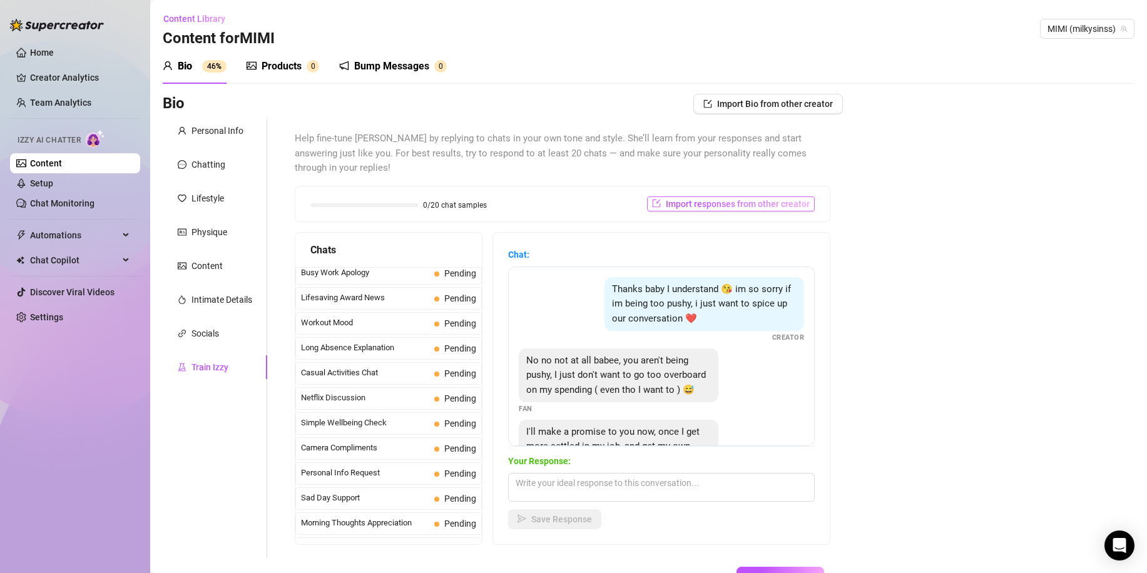
click at [656, 196] on button "Import responses from other creator" at bounding box center [731, 203] width 168 height 15
click at [862, 213] on div "Bio Import Bio from other creator Personal Info Chatting Lifestyle Physique Con…" at bounding box center [649, 362] width 972 height 536
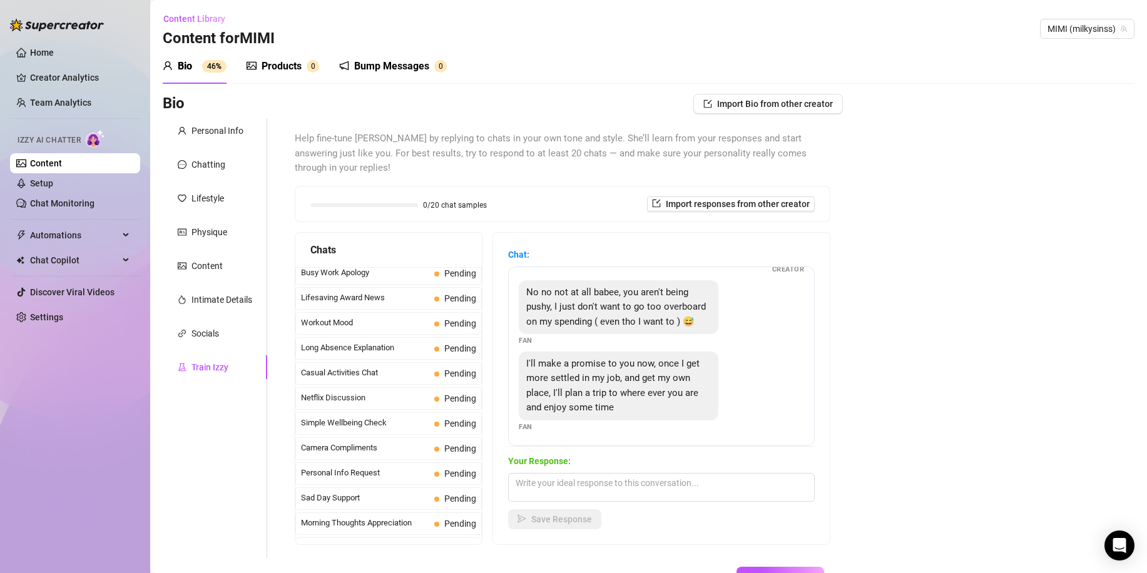
scroll to position [85, 0]
click at [634, 473] on textarea at bounding box center [661, 487] width 307 height 29
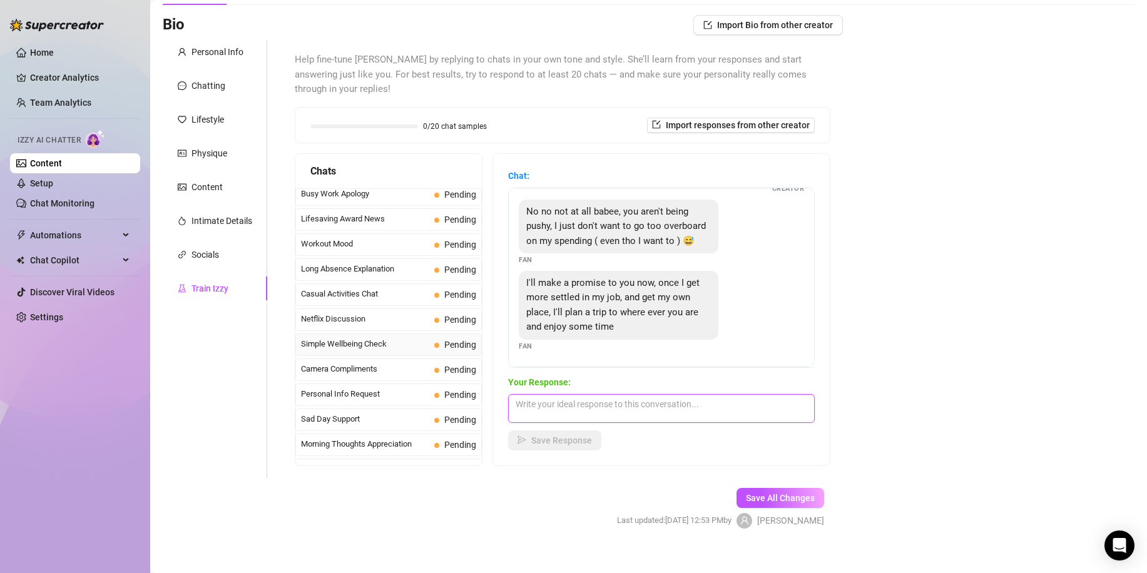
scroll to position [1123, 0]
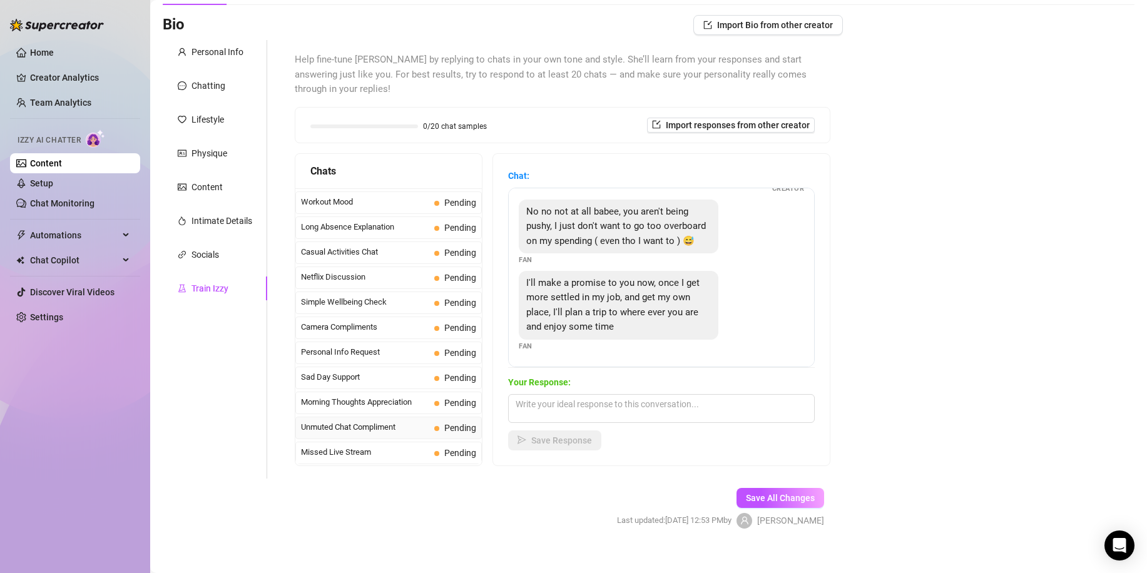
click at [395, 421] on span "Unmuted Chat Compliment" at bounding box center [365, 427] width 128 height 13
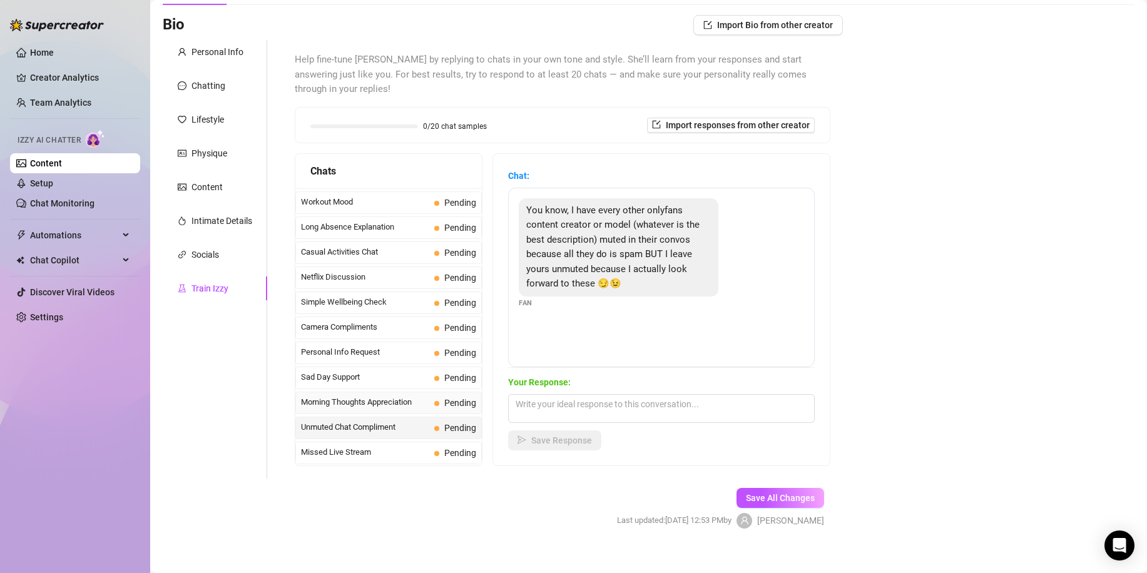
click at [371, 394] on div "Morning Thoughts Appreciation Pending" at bounding box center [388, 403] width 186 height 23
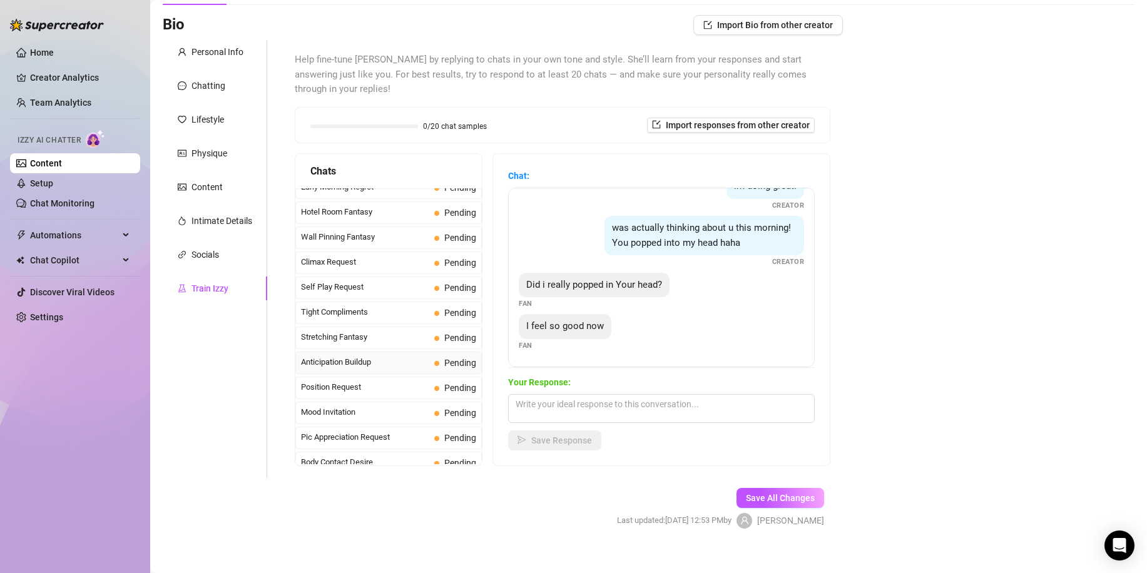
scroll to position [512, 0]
click at [380, 357] on span "Anticipation Buildup" at bounding box center [365, 363] width 128 height 13
